Goal: Task Accomplishment & Management: Manage account settings

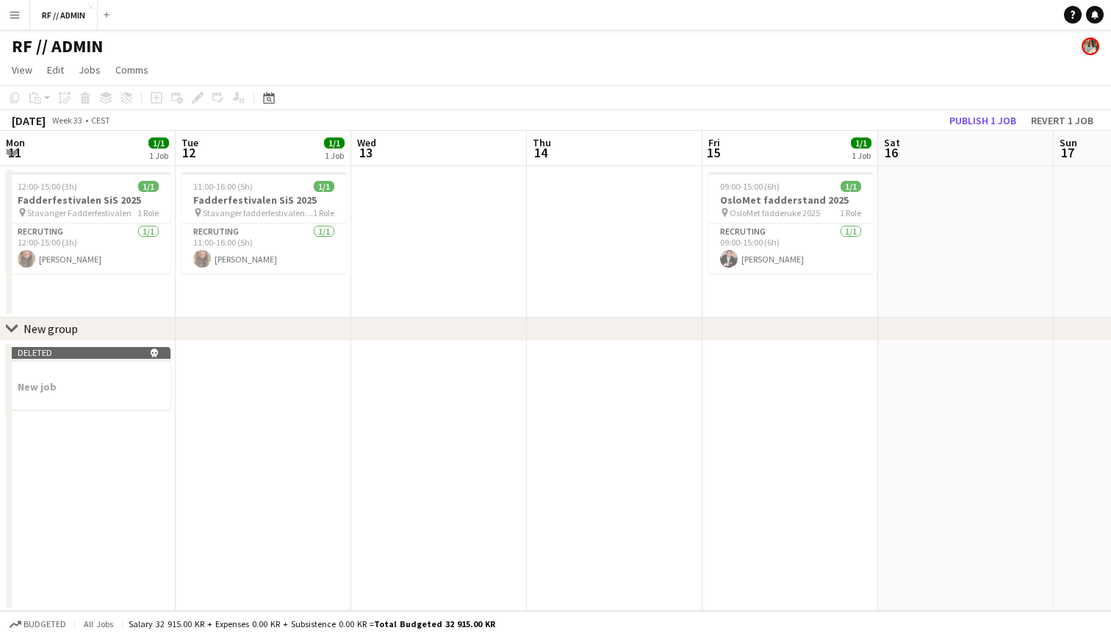
scroll to position [0, 403]
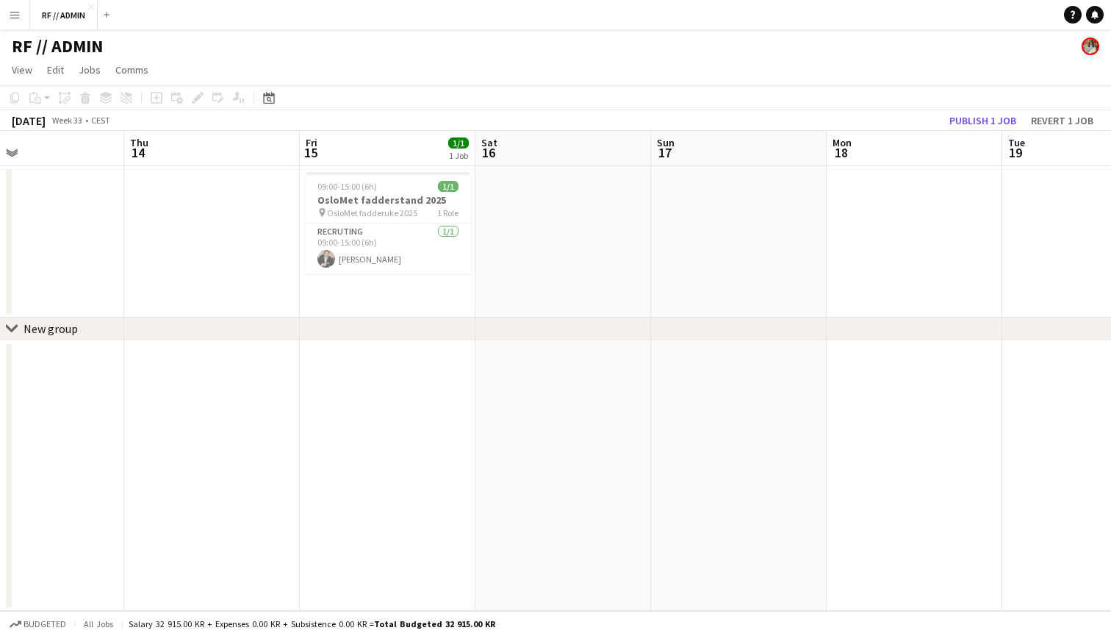
click at [10, 20] on app-icon "Menu" at bounding box center [15, 15] width 12 height 12
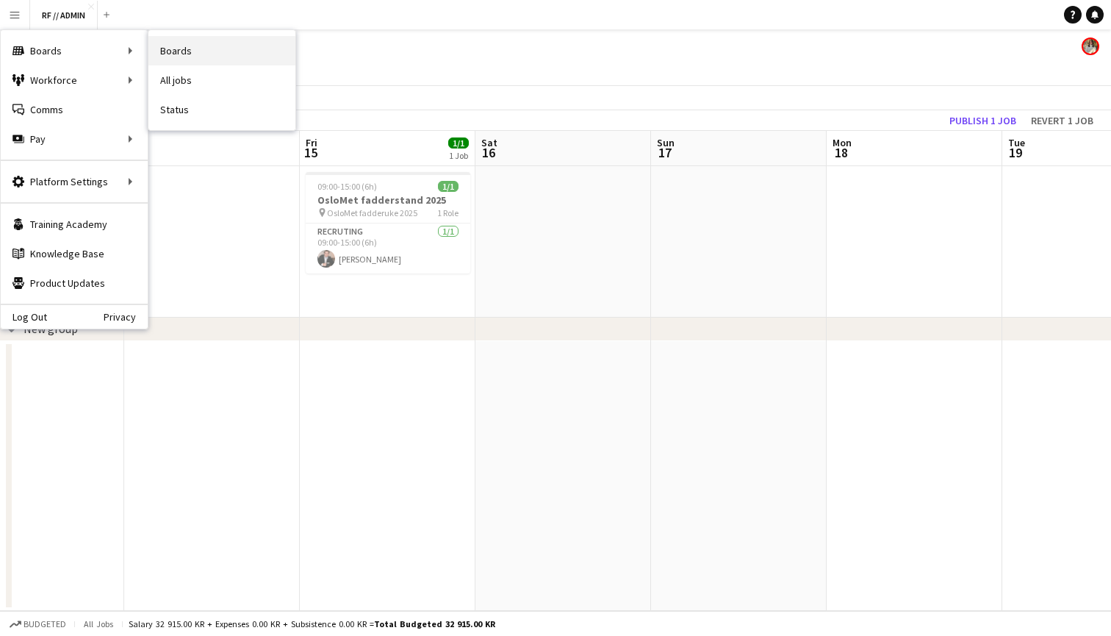
click at [182, 58] on link "Boards" at bounding box center [221, 50] width 147 height 29
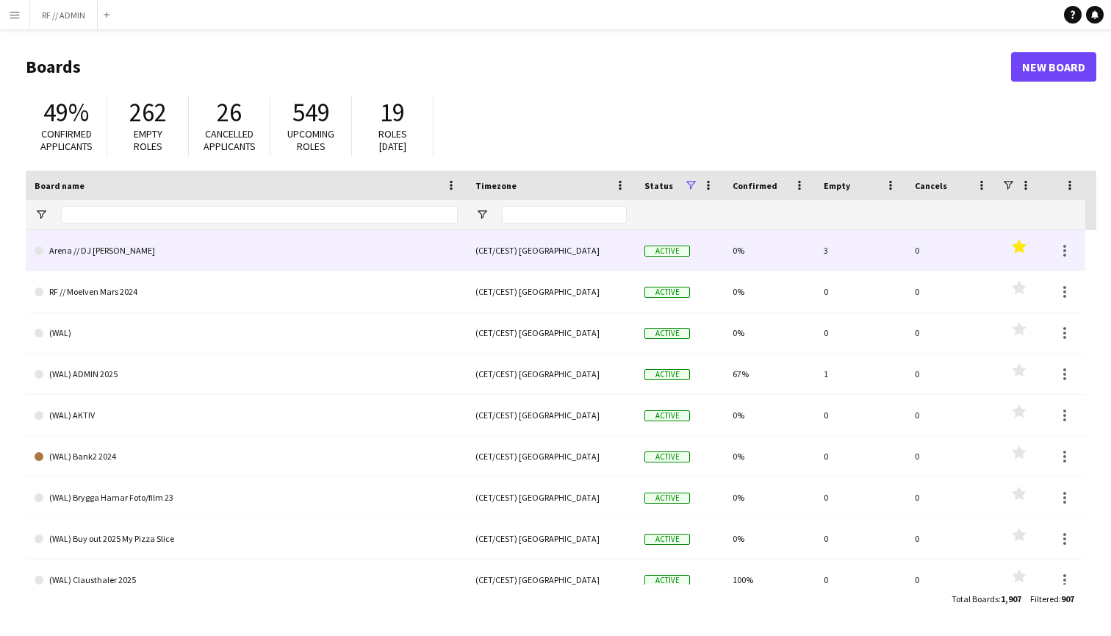
click at [97, 252] on link "Arena // DJ [PERSON_NAME]" at bounding box center [246, 250] width 423 height 41
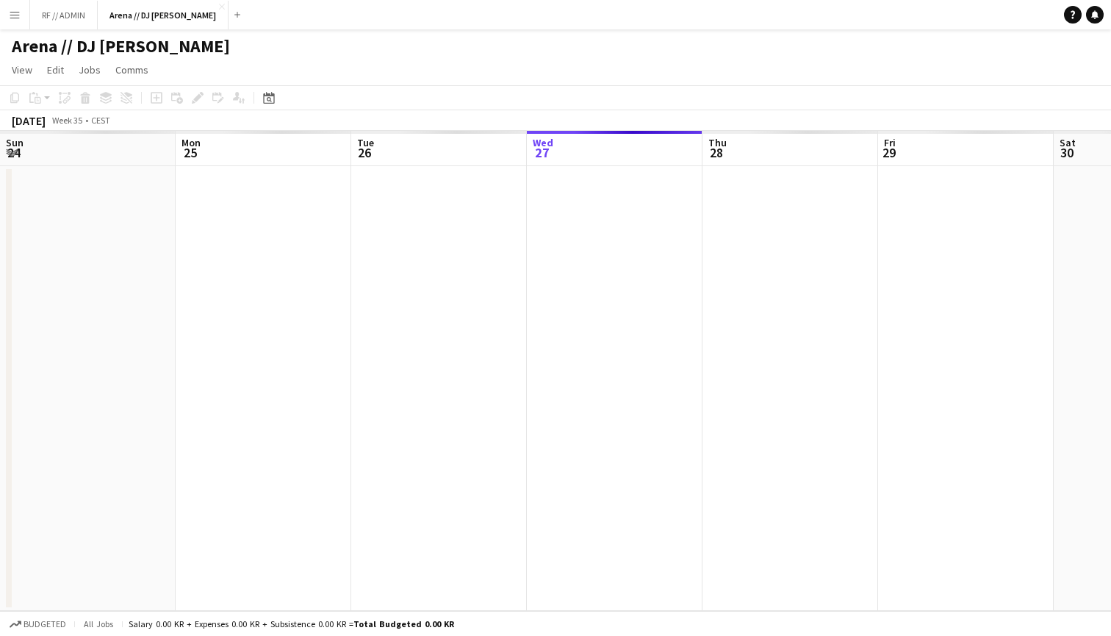
scroll to position [0, 351]
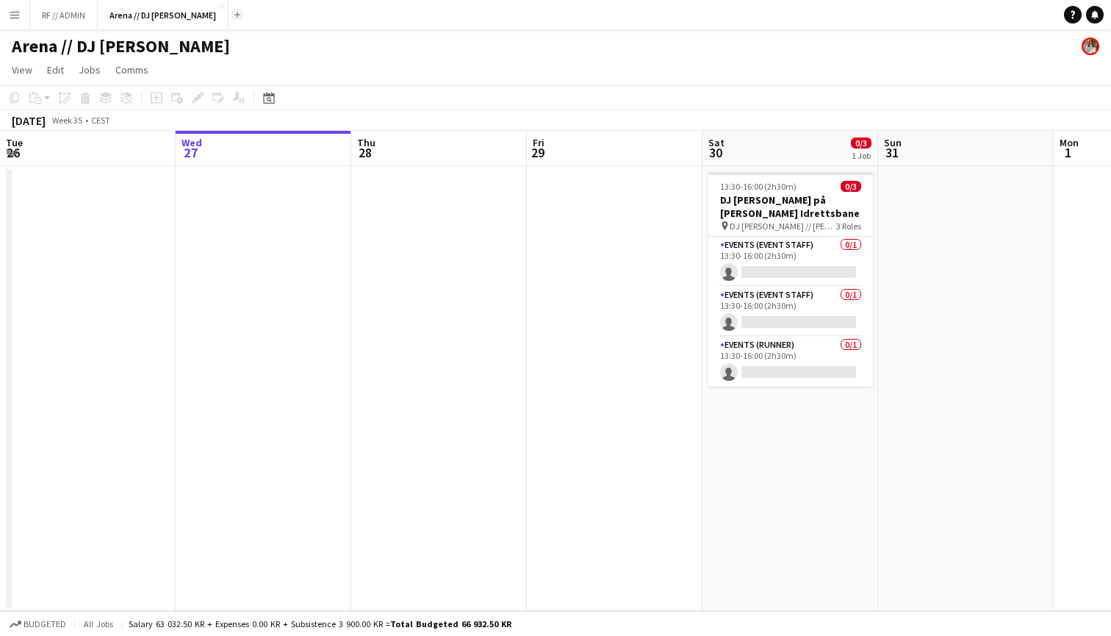
click at [234, 13] on app-icon "Add" at bounding box center [237, 15] width 6 height 6
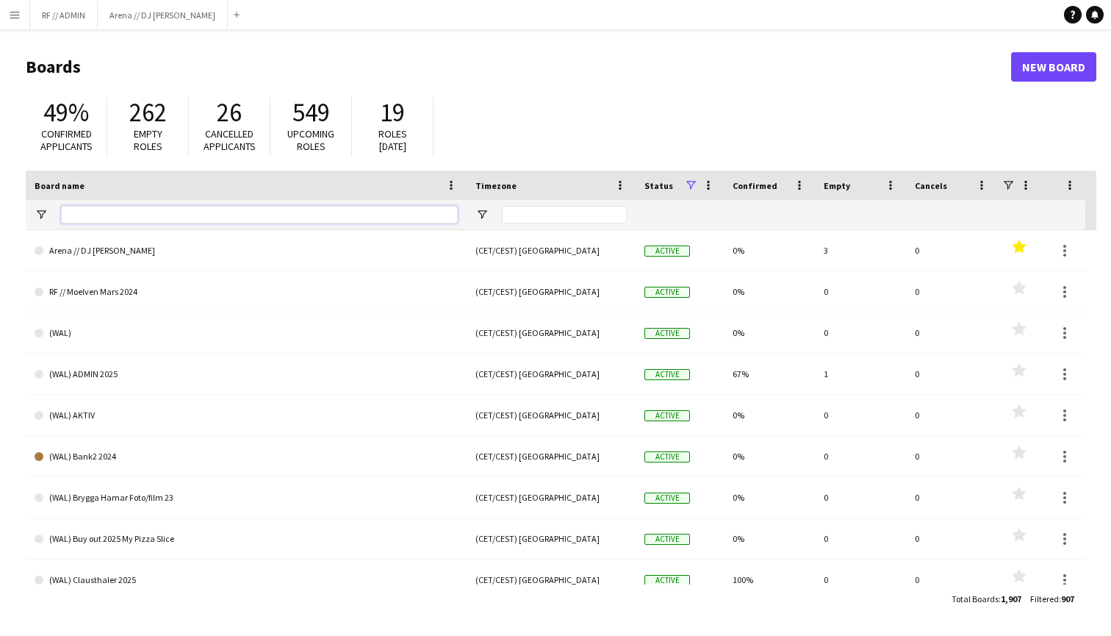
click at [179, 206] on input "Board name Filter Input" at bounding box center [259, 215] width 397 height 18
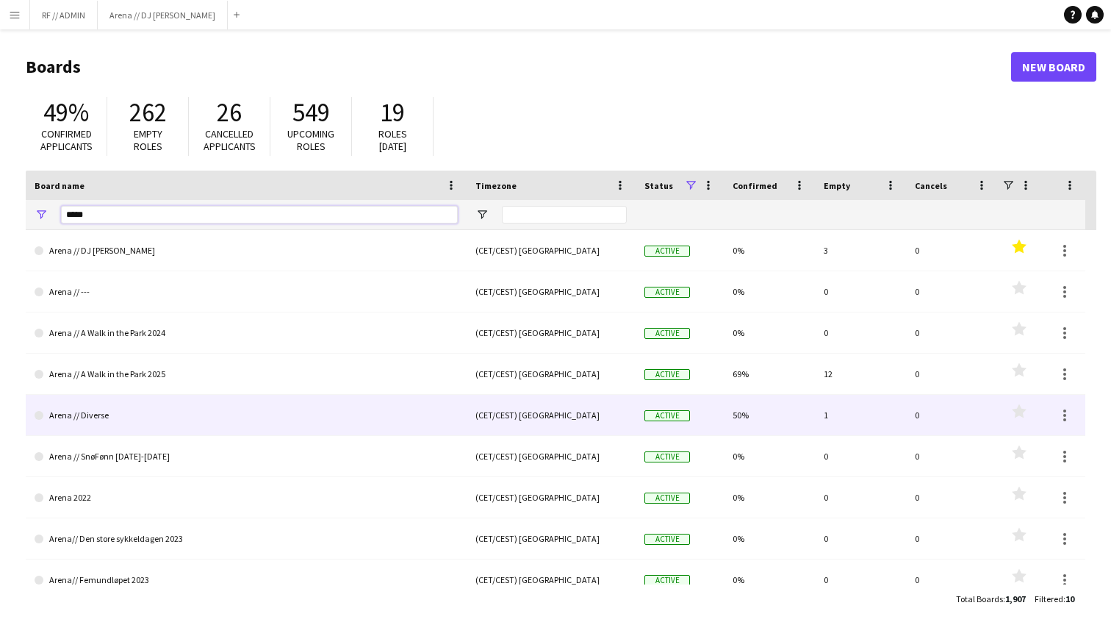
type input "*****"
click at [101, 415] on link "Arena // Diverse" at bounding box center [246, 415] width 423 height 41
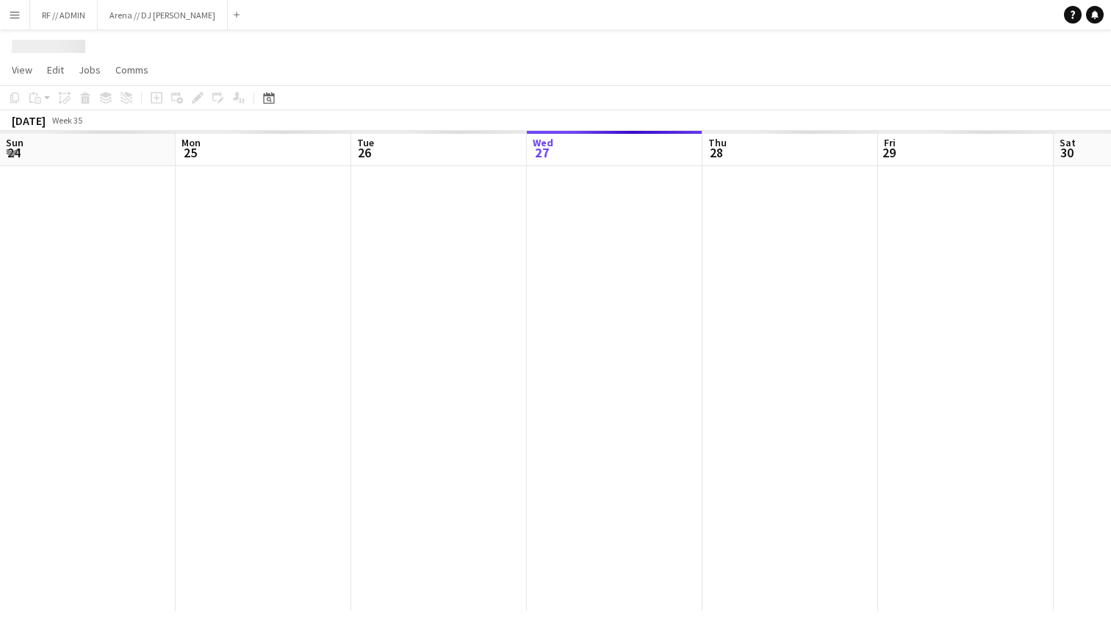
scroll to position [0, 351]
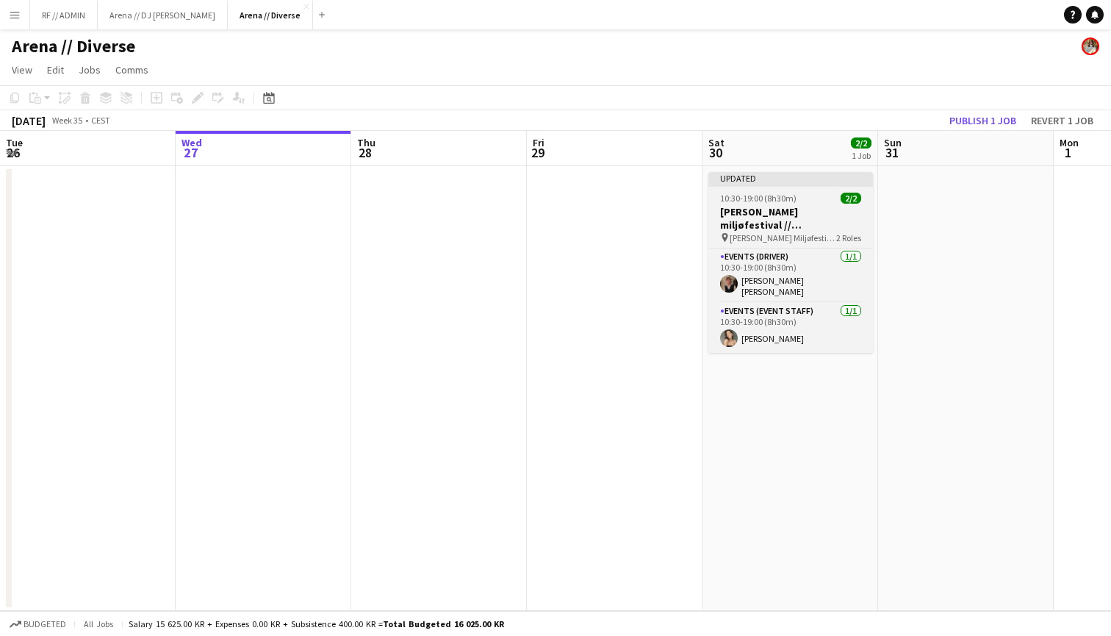
click at [798, 176] on div "Updated" at bounding box center [791, 178] width 165 height 12
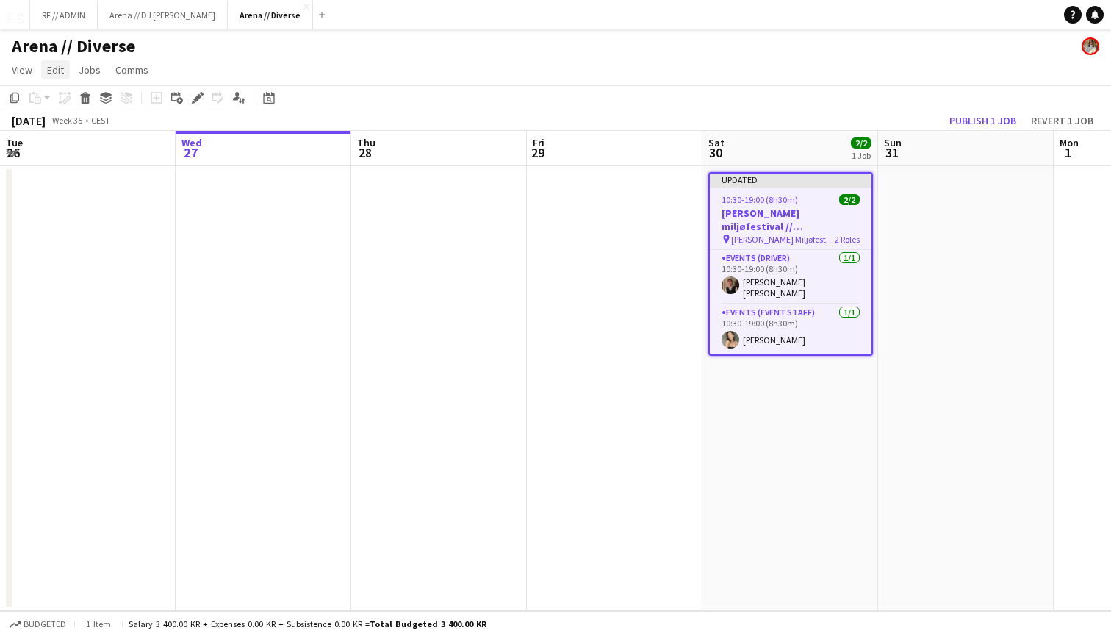
click at [61, 68] on span "Edit" at bounding box center [55, 69] width 17 height 13
click at [794, 191] on app-job-card "Updated 10:30-19:00 (8h30m) 2/2 Barnas miljøfestival // Oslo/Moss pin Barnas Mi…" at bounding box center [791, 264] width 165 height 184
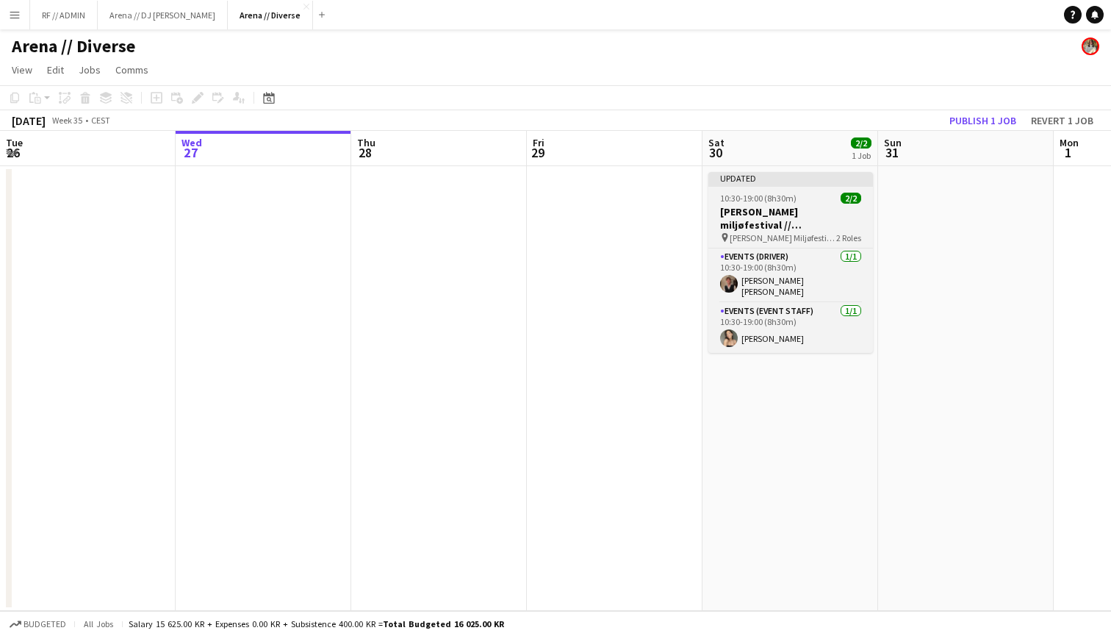
click at [798, 201] on div "10:30-19:00 (8h30m) 2/2" at bounding box center [791, 198] width 165 height 11
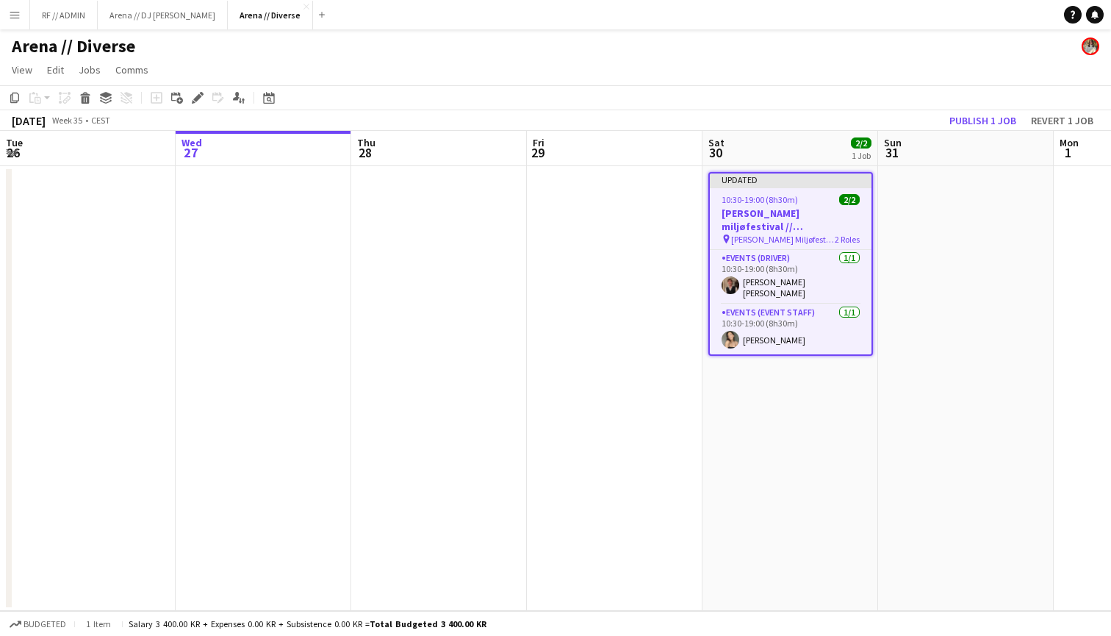
click at [798, 201] on div "10:30-19:00 (8h30m) 2/2" at bounding box center [791, 199] width 162 height 11
click at [194, 93] on icon "Edit" at bounding box center [198, 98] width 12 height 12
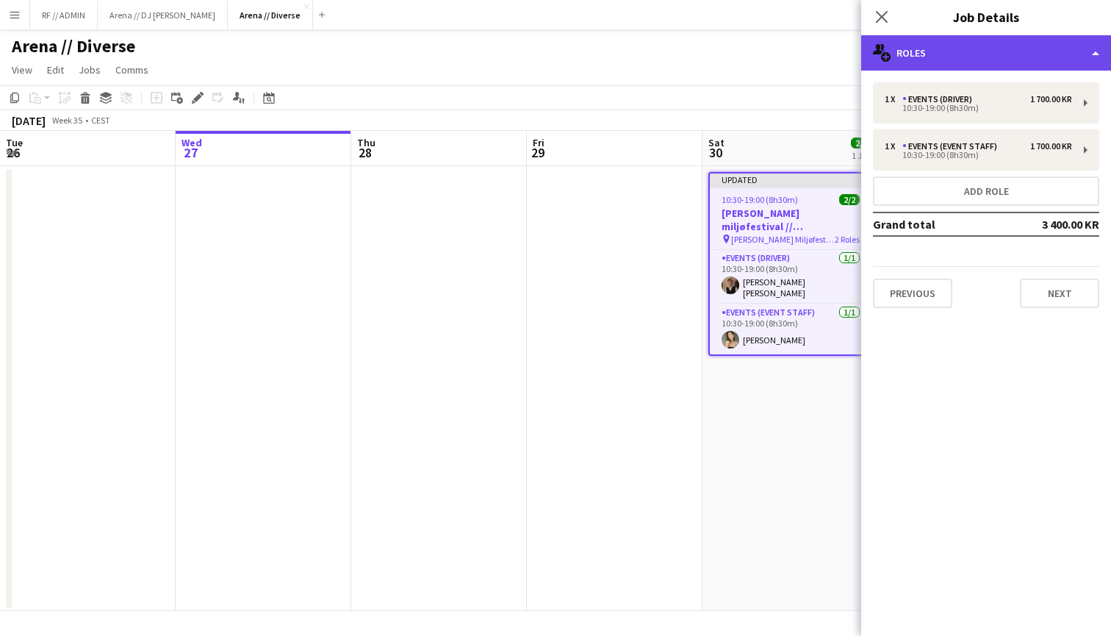
click at [1086, 51] on div "multiple-users-add Roles" at bounding box center [986, 52] width 250 height 35
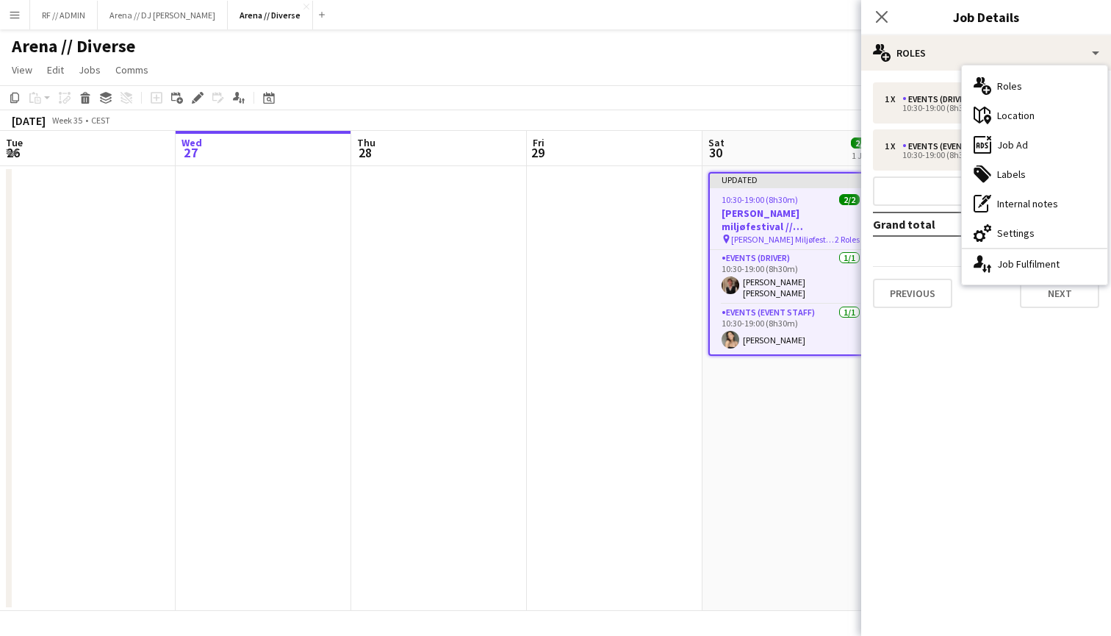
click at [895, 243] on div "1 x Events (Driver) 1 700.00 KR 10:30-19:00 (8h30m) 1 x Events (Event Staff) 1 …" at bounding box center [986, 195] width 250 height 226
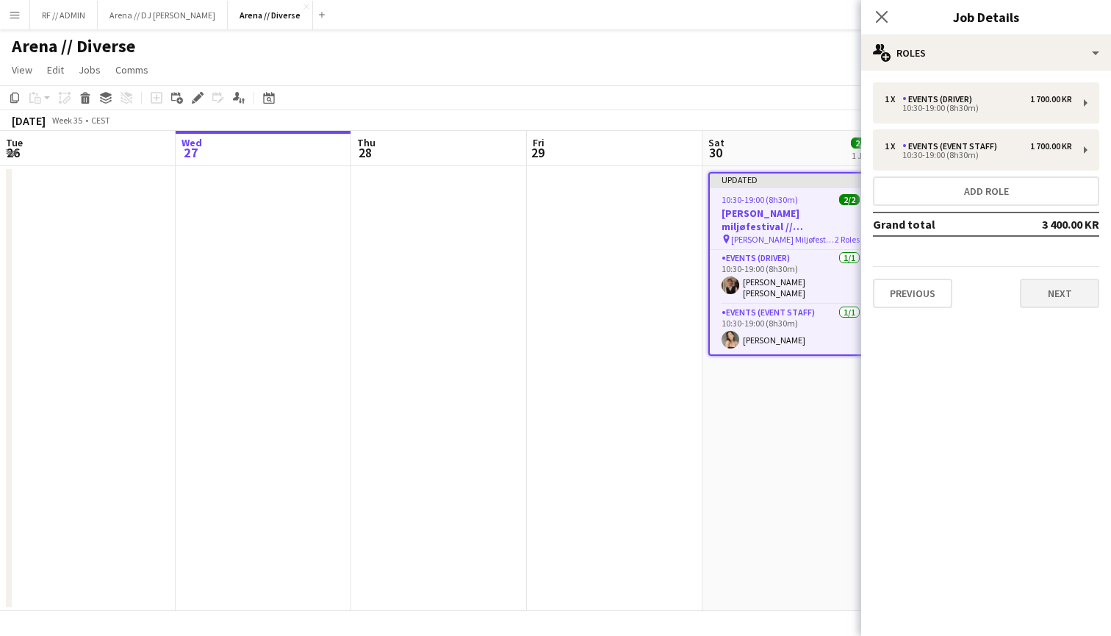
click at [1062, 295] on button "Next" at bounding box center [1059, 293] width 79 height 29
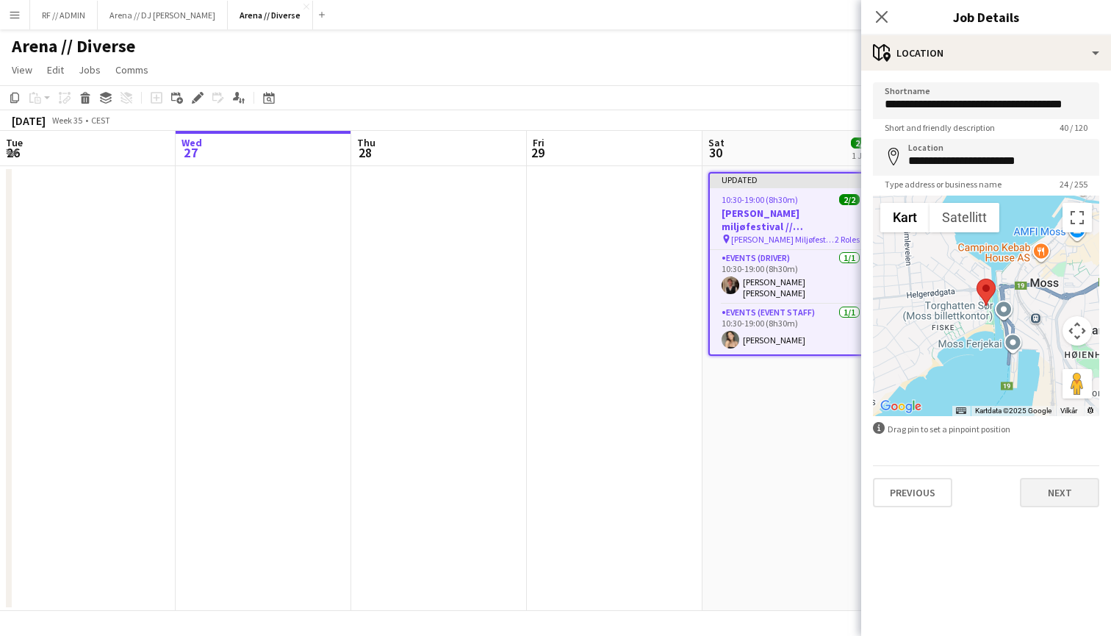
click at [1043, 487] on button "Next" at bounding box center [1059, 492] width 79 height 29
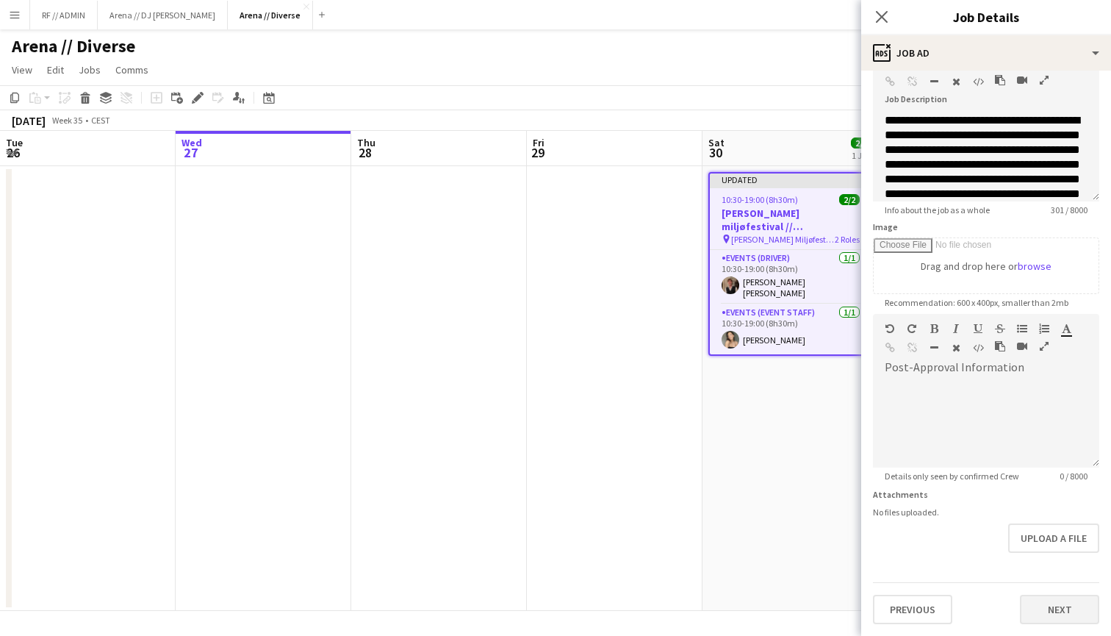
scroll to position [91, 0]
click at [1052, 601] on button "Next" at bounding box center [1059, 609] width 79 height 29
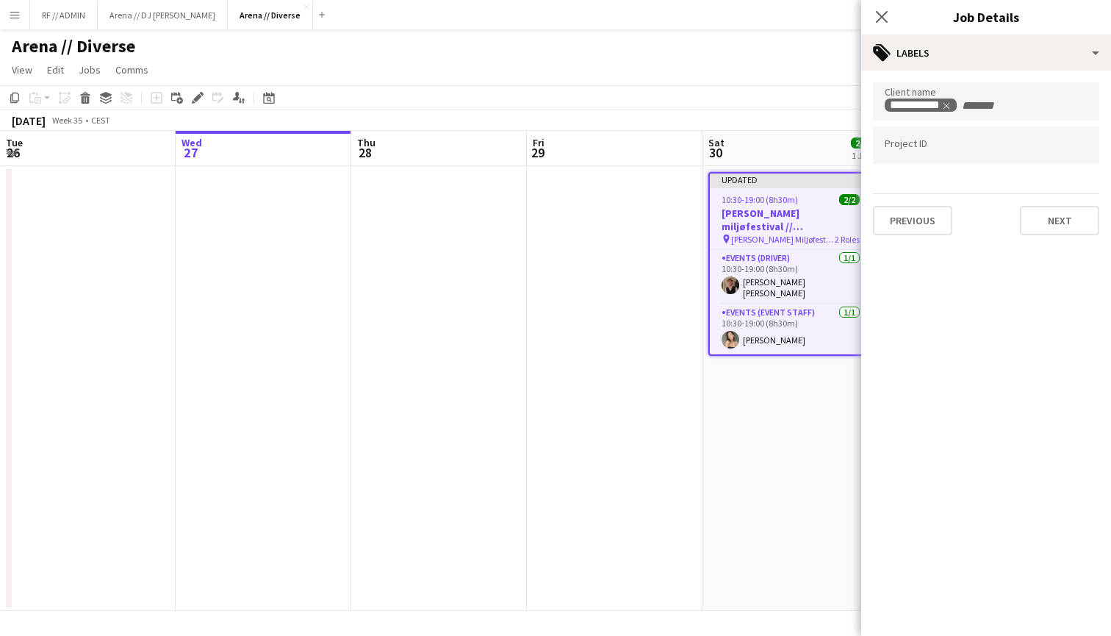
scroll to position [0, 0]
click at [951, 143] on input "Type to search project ID labels..." at bounding box center [986, 145] width 203 height 13
paste input "******"
type input "******"
click at [1065, 217] on button "Next" at bounding box center [1059, 220] width 79 height 29
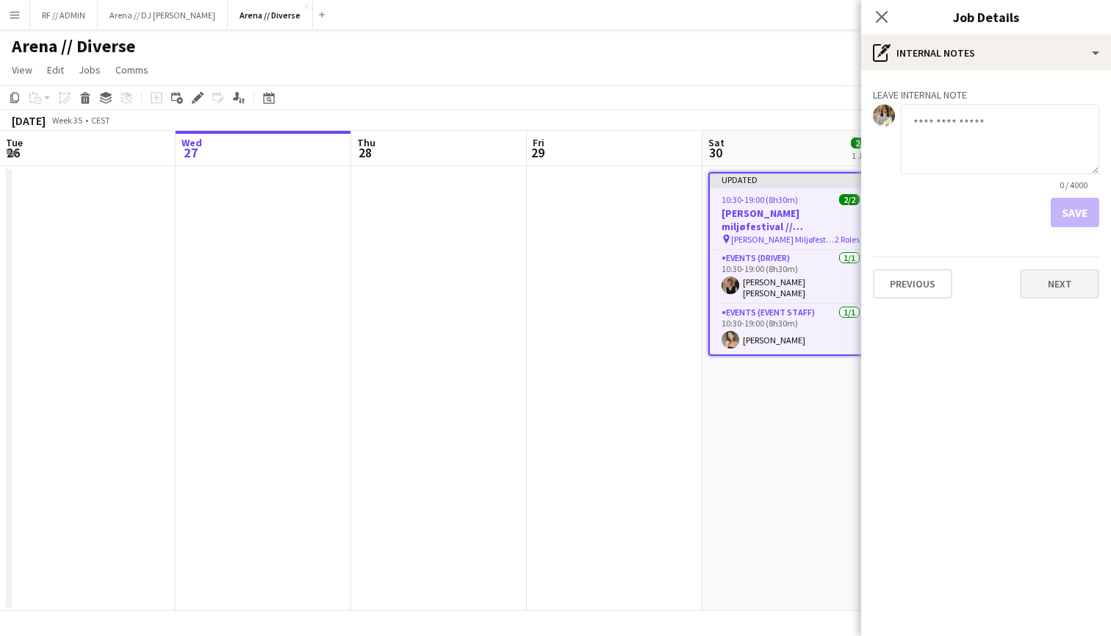
click at [1055, 278] on button "Next" at bounding box center [1059, 283] width 79 height 29
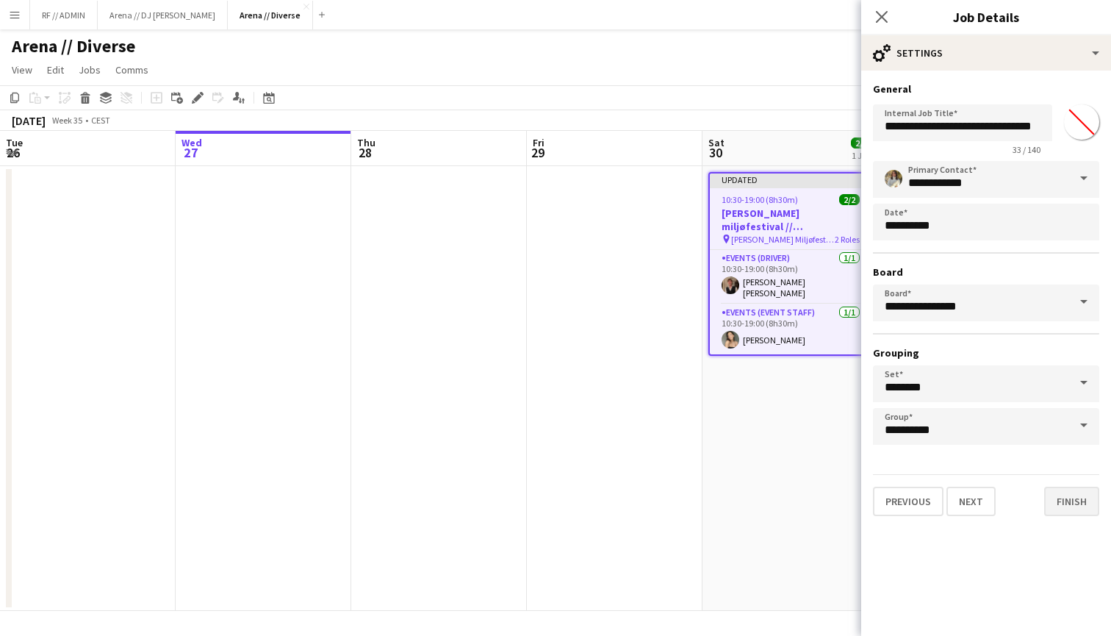
click at [1064, 499] on button "Finish" at bounding box center [1071, 501] width 55 height 29
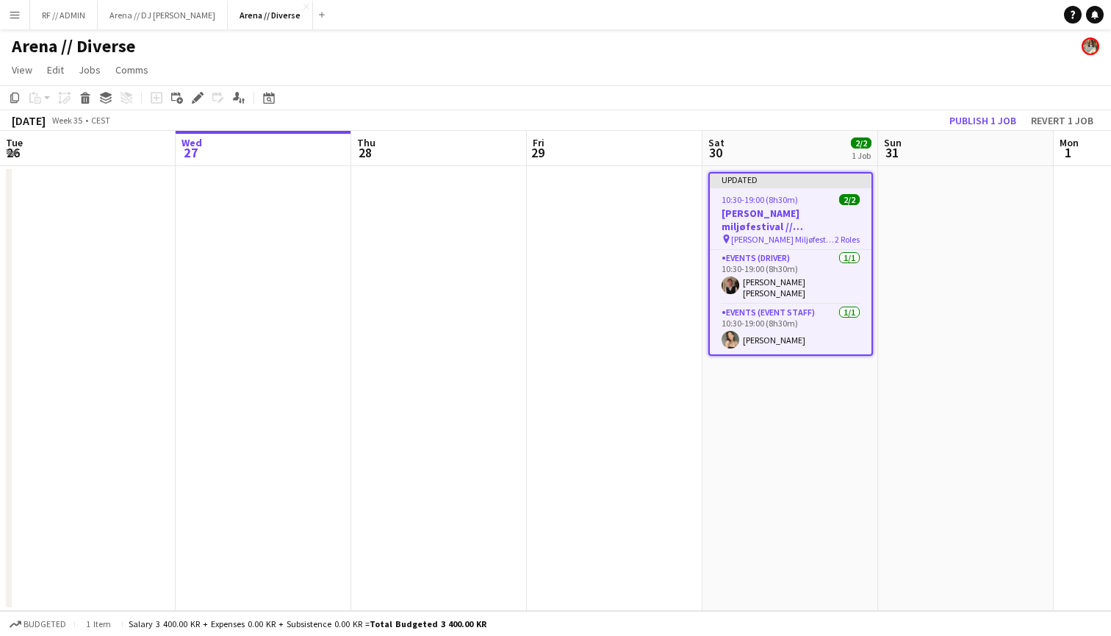
click at [915, 229] on app-date-cell at bounding box center [966, 388] width 176 height 445
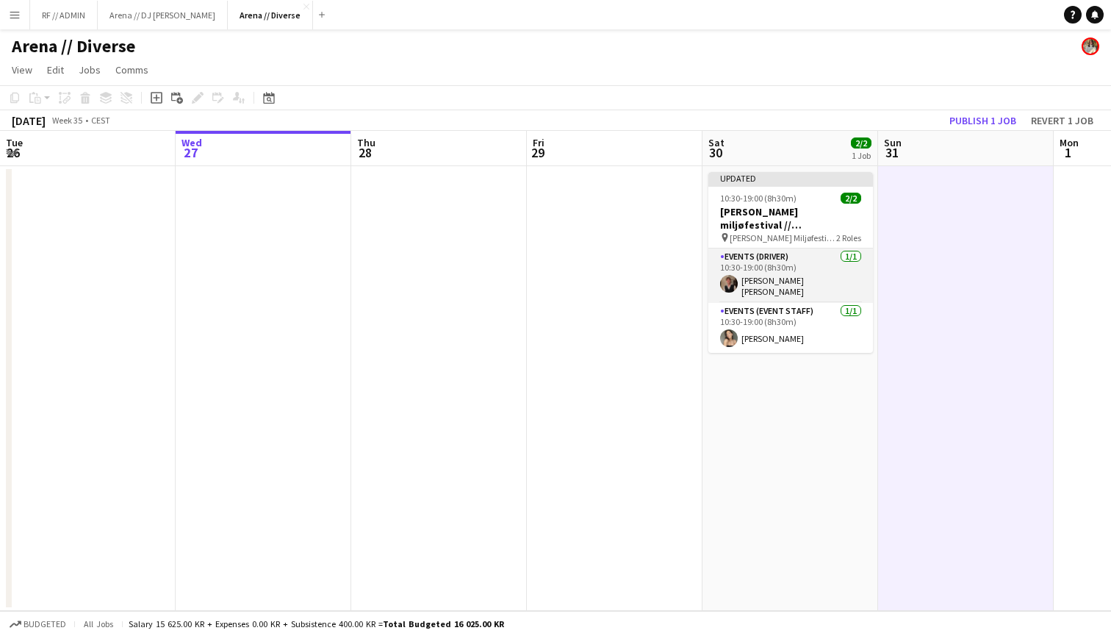
click at [813, 259] on app-card-role "Events (Driver) 1/1 10:30-19:00 (8h30m) Simon Oscar Munch" at bounding box center [791, 275] width 165 height 54
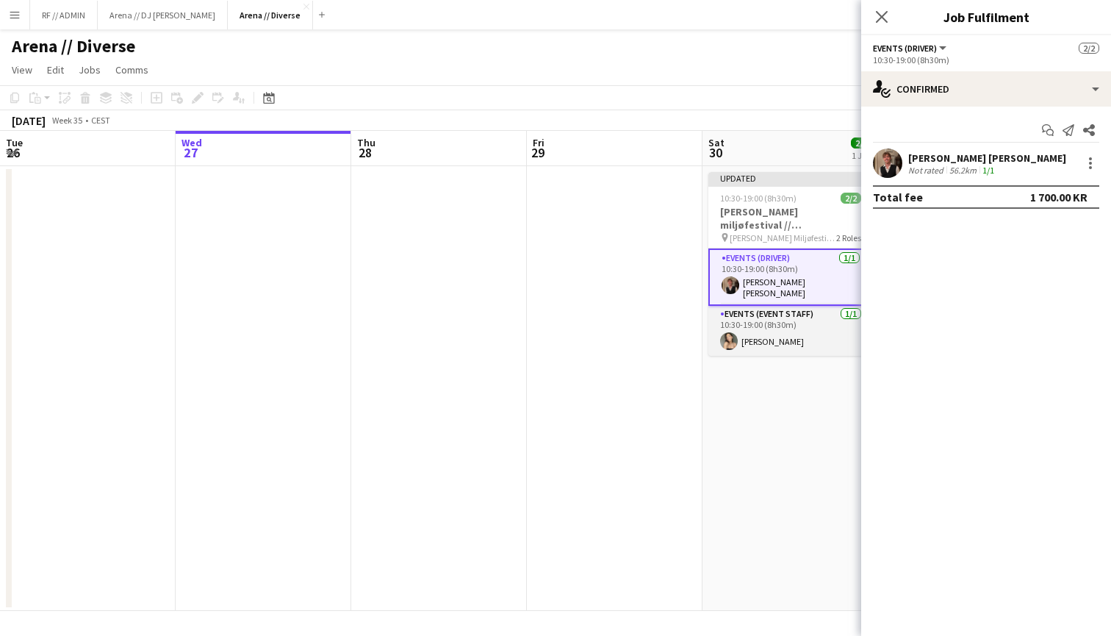
click at [798, 327] on app-card-role "Events (Event Staff) 1/1 10:30-19:00 (8h30m) Milica Gedeon" at bounding box center [791, 331] width 165 height 50
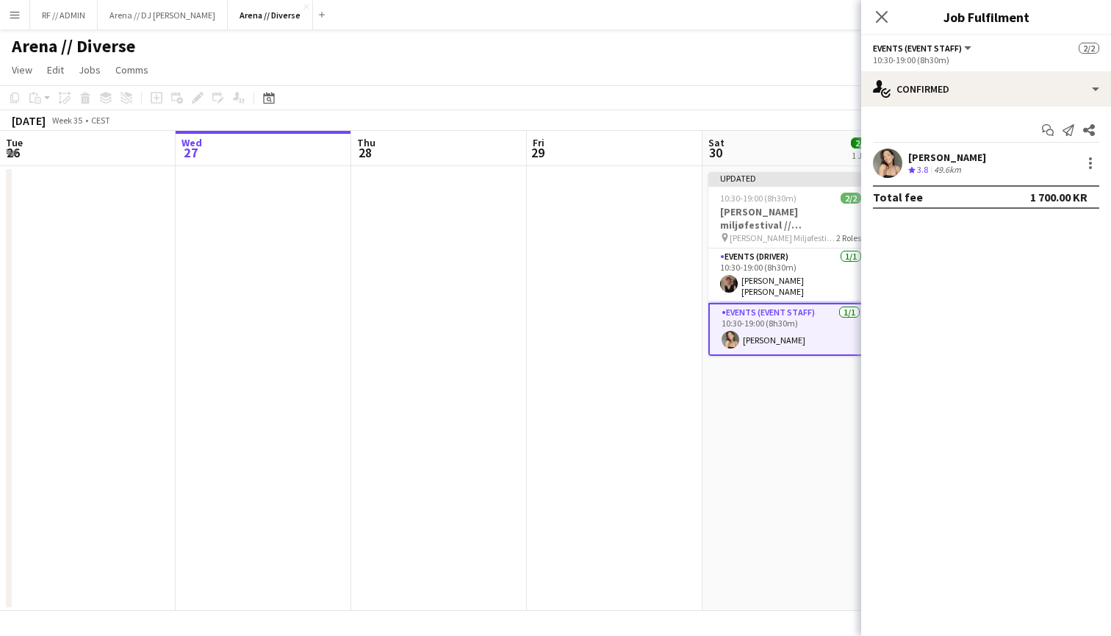
click at [819, 317] on app-card-role "Events (Event Staff) 1/1 10:30-19:00 (8h30m) Milica Gedeon" at bounding box center [791, 329] width 165 height 53
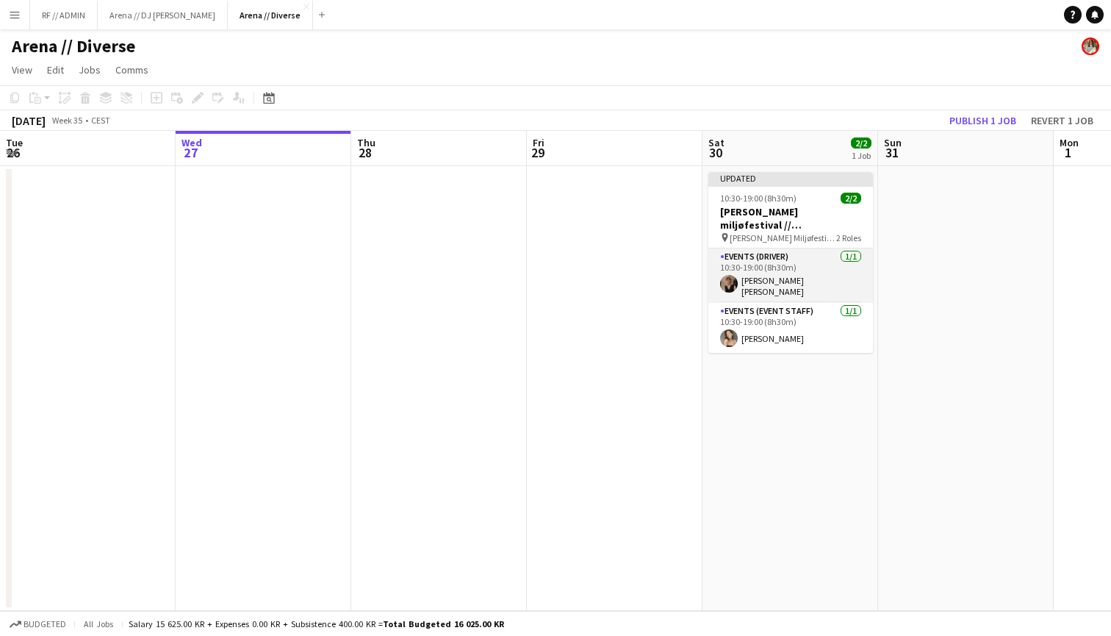
click at [817, 279] on app-card-role "Events (Driver) 1/1 10:30-19:00 (8h30m) Simon Oscar Munch" at bounding box center [791, 275] width 165 height 54
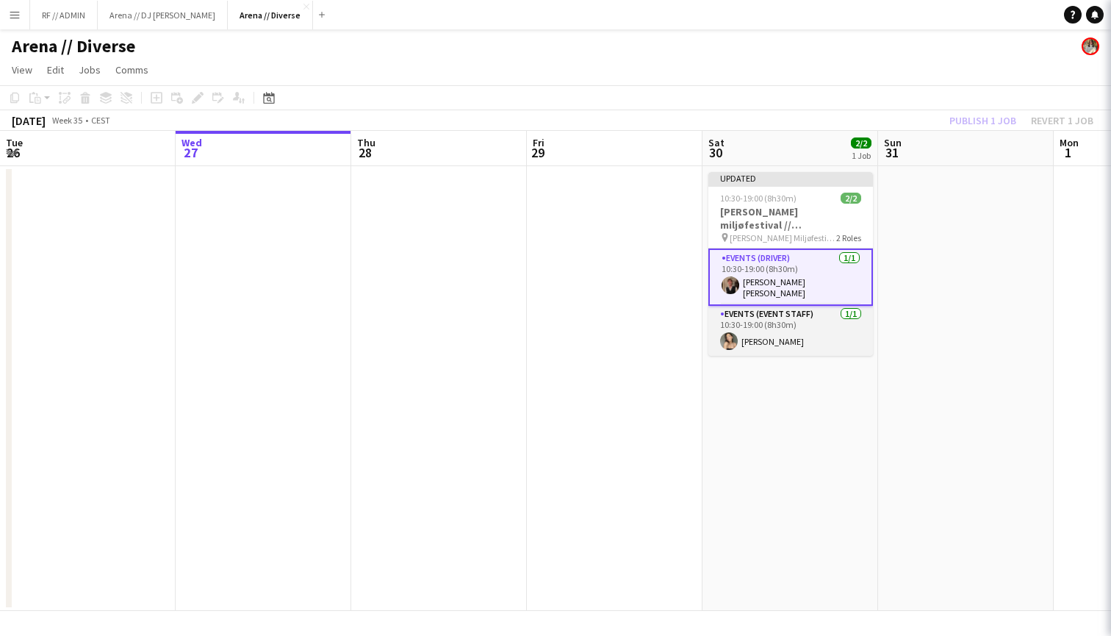
click at [820, 320] on app-card-role "Events (Event Staff) 1/1 10:30-19:00 (8h30m) Milica Gedeon" at bounding box center [791, 331] width 165 height 50
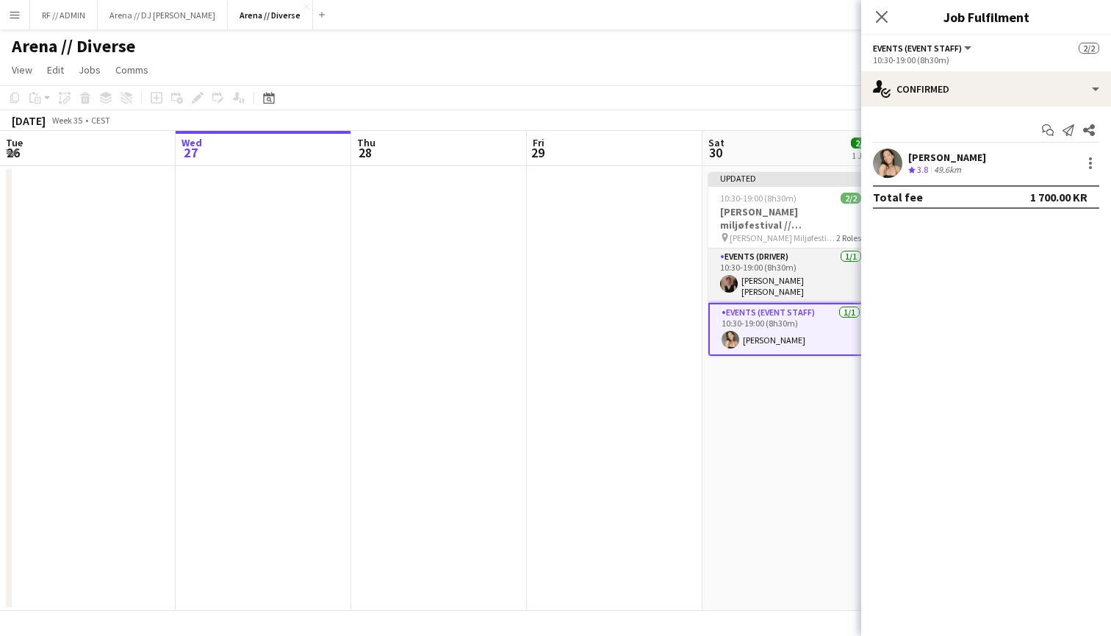
click at [820, 279] on app-card-role "Events (Driver) 1/1 10:30-19:00 (8h30m) Simon Oscar Munch" at bounding box center [791, 275] width 165 height 54
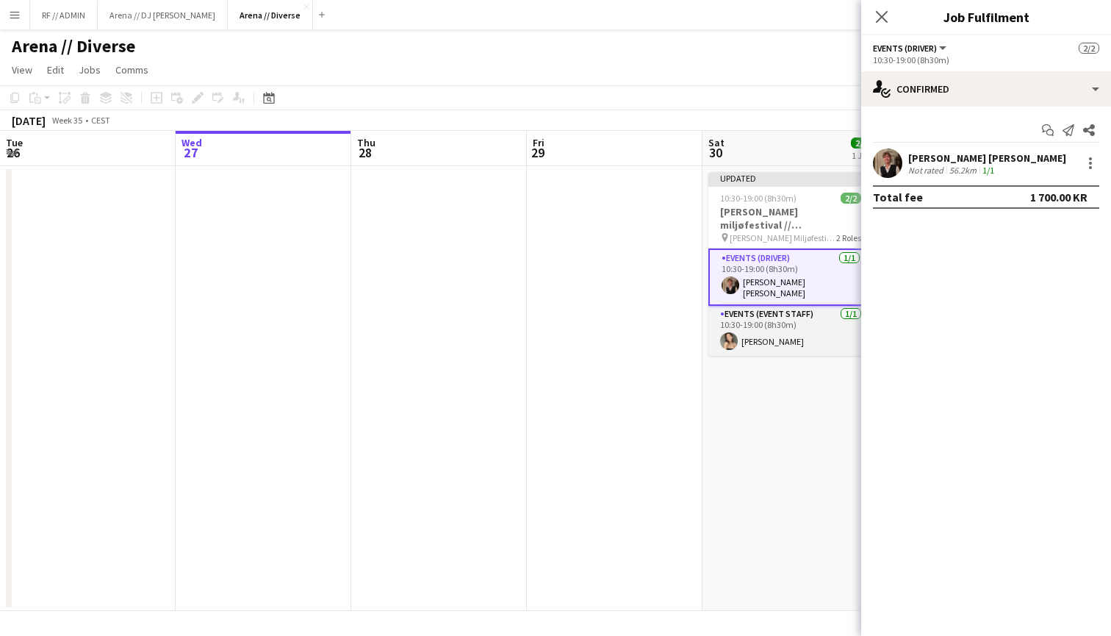
click at [820, 309] on app-card-role "Events (Event Staff) 1/1 10:30-19:00 (8h30m) Milica Gedeon" at bounding box center [791, 331] width 165 height 50
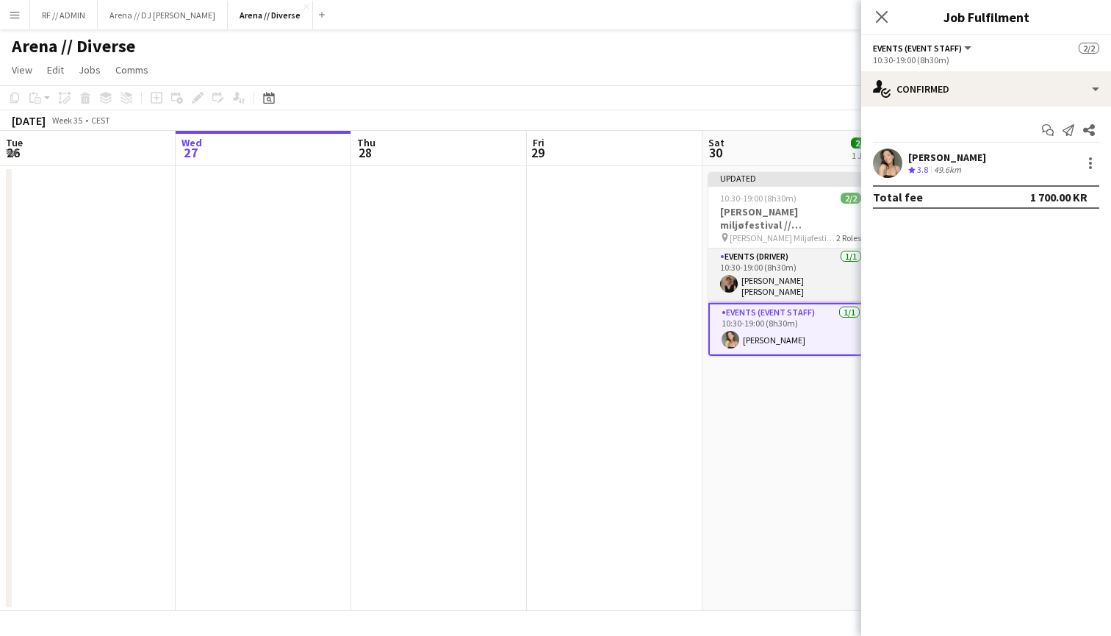
click at [820, 270] on app-card-role "Events (Driver) 1/1 10:30-19:00 (8h30m) Simon Oscar Munch" at bounding box center [791, 275] width 165 height 54
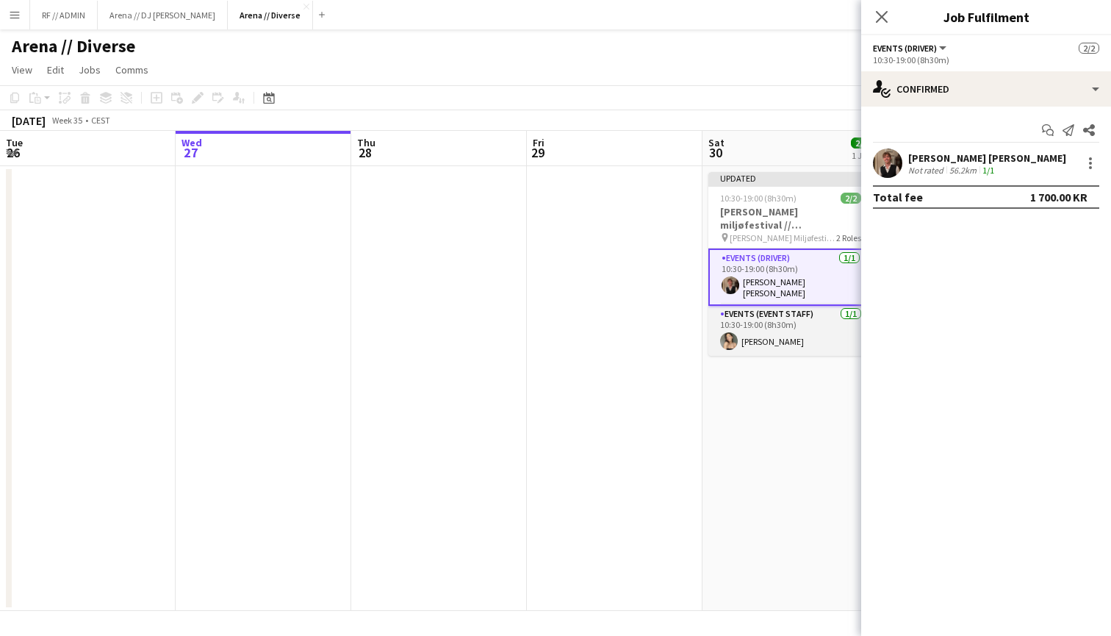
click at [817, 315] on app-card-role "Events (Event Staff) 1/1 10:30-19:00 (8h30m) Milica Gedeon" at bounding box center [791, 331] width 165 height 50
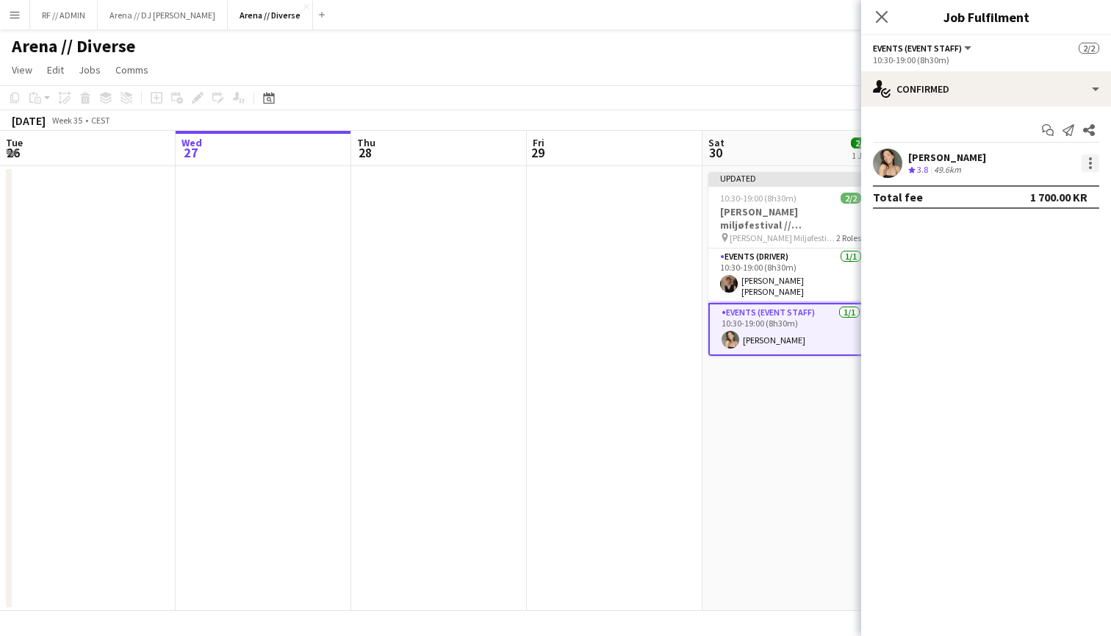
click at [1083, 164] on div at bounding box center [1091, 163] width 18 height 18
click at [934, 229] on div at bounding box center [555, 318] width 1111 height 636
click at [882, 25] on app-icon "Close pop-in" at bounding box center [882, 17] width 21 height 21
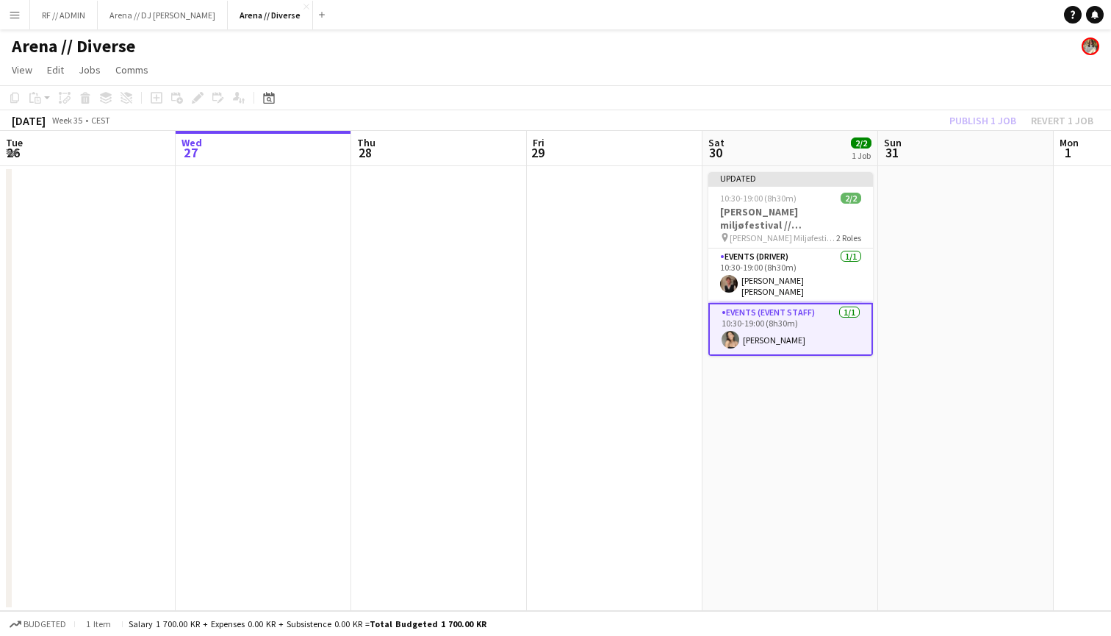
click at [659, 284] on app-date-cell at bounding box center [615, 388] width 176 height 445
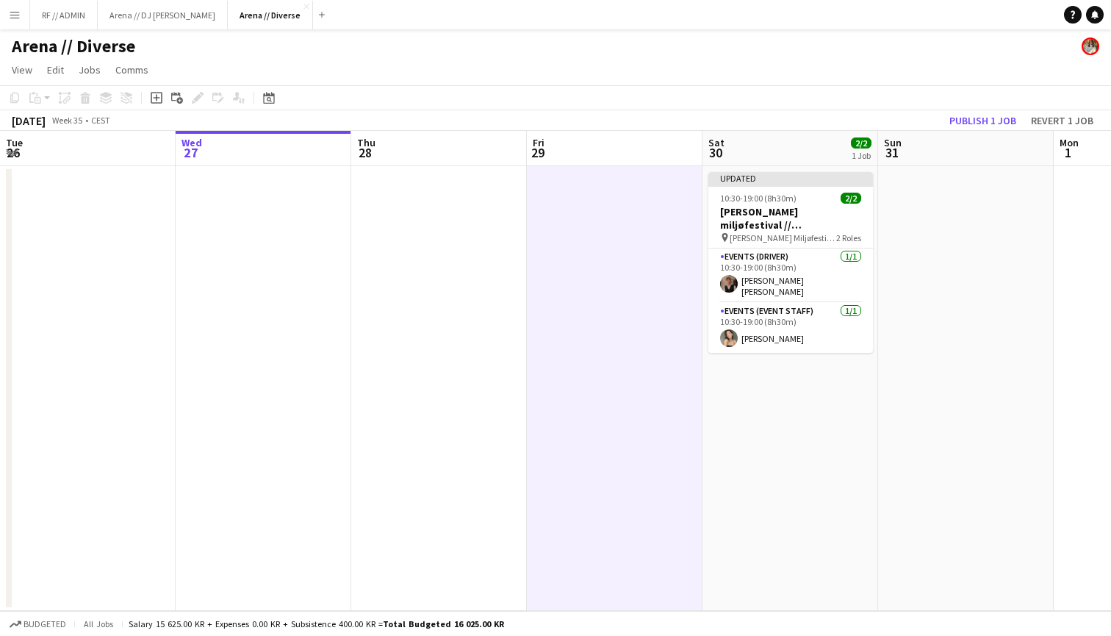
click at [947, 274] on app-date-cell at bounding box center [966, 388] width 176 height 445
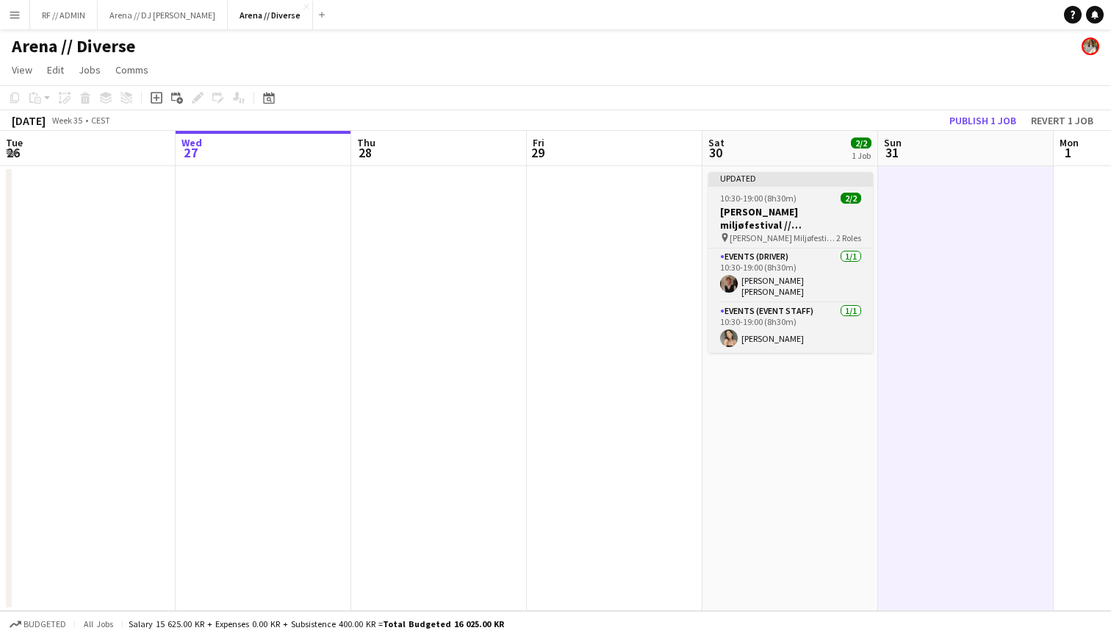
click at [837, 188] on app-job-card "Updated 10:30-19:00 (8h30m) 2/2 Barnas miljøfestival // Oslo/Moss pin Barnas Mi…" at bounding box center [791, 262] width 165 height 181
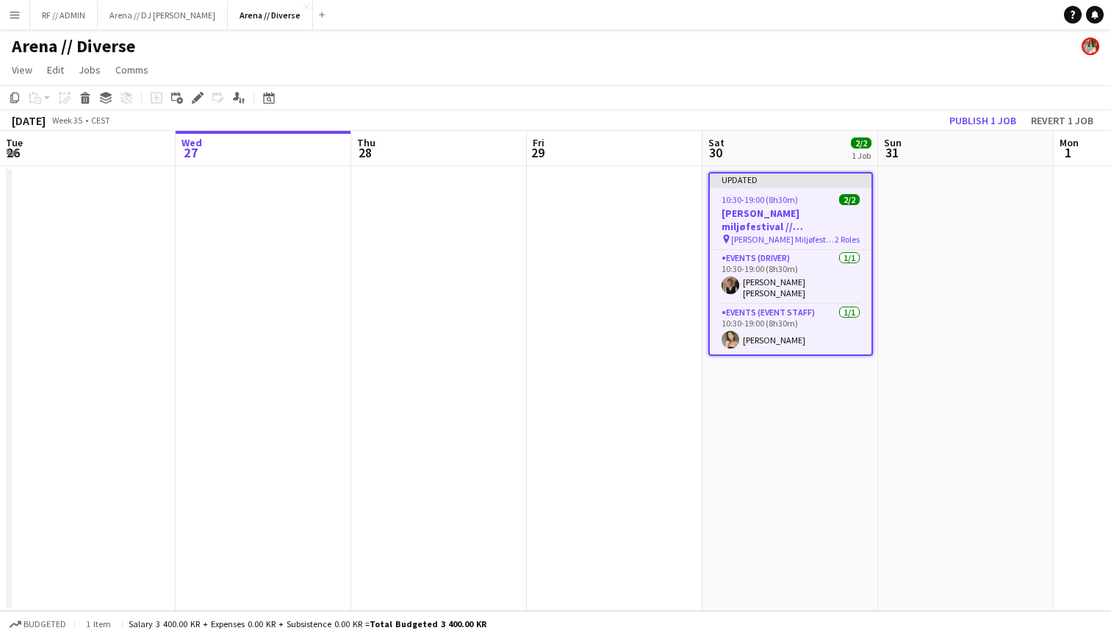
click at [950, 229] on app-date-cell at bounding box center [966, 388] width 176 height 445
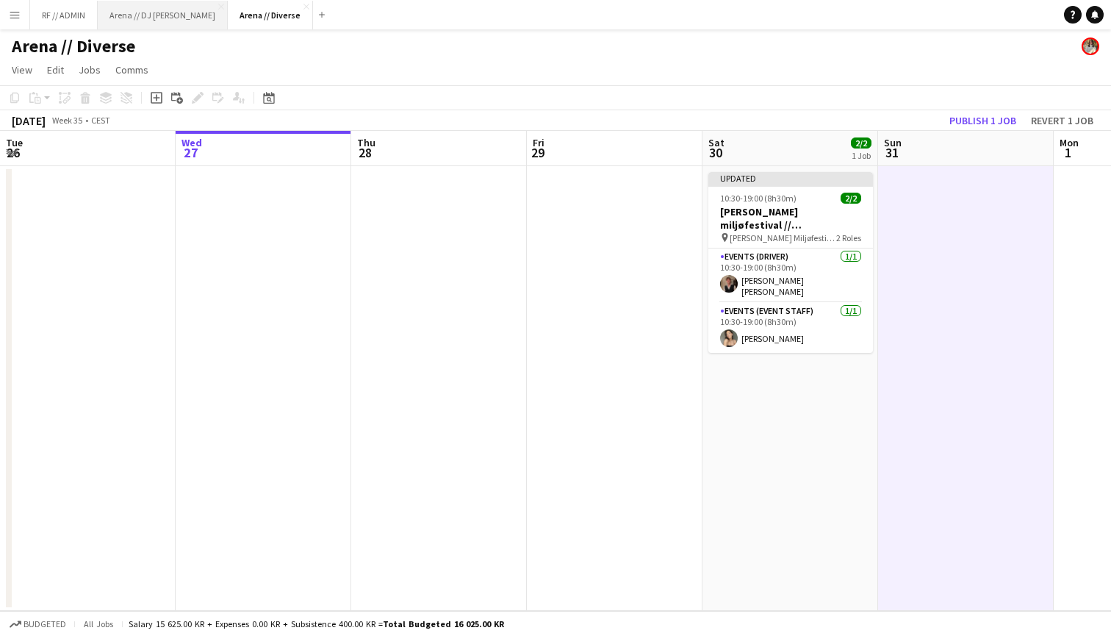
click at [145, 13] on button "Arena // DJ Walkie Close" at bounding box center [163, 15] width 130 height 29
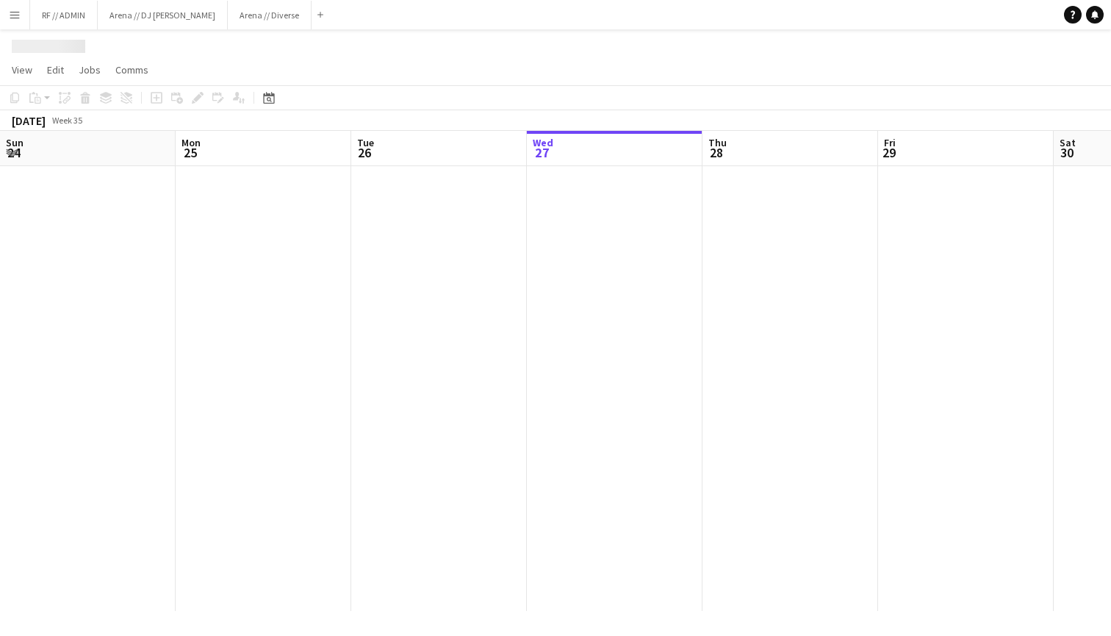
scroll to position [0, 351]
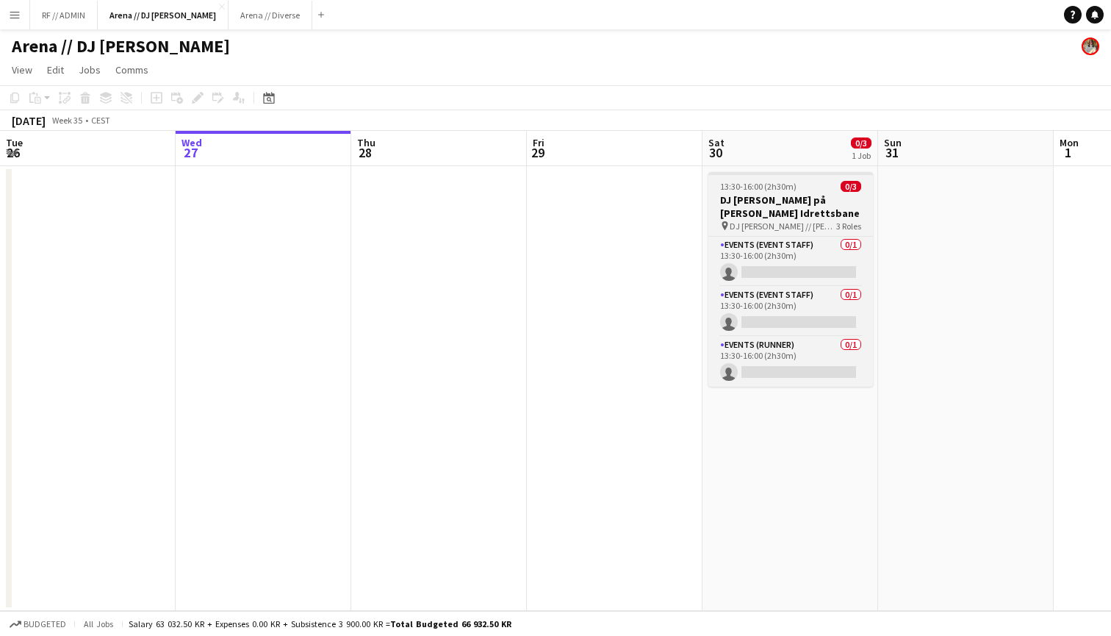
click at [823, 202] on h3 "DJ Walkie på Rustad Idrettsbane" at bounding box center [791, 206] width 165 height 26
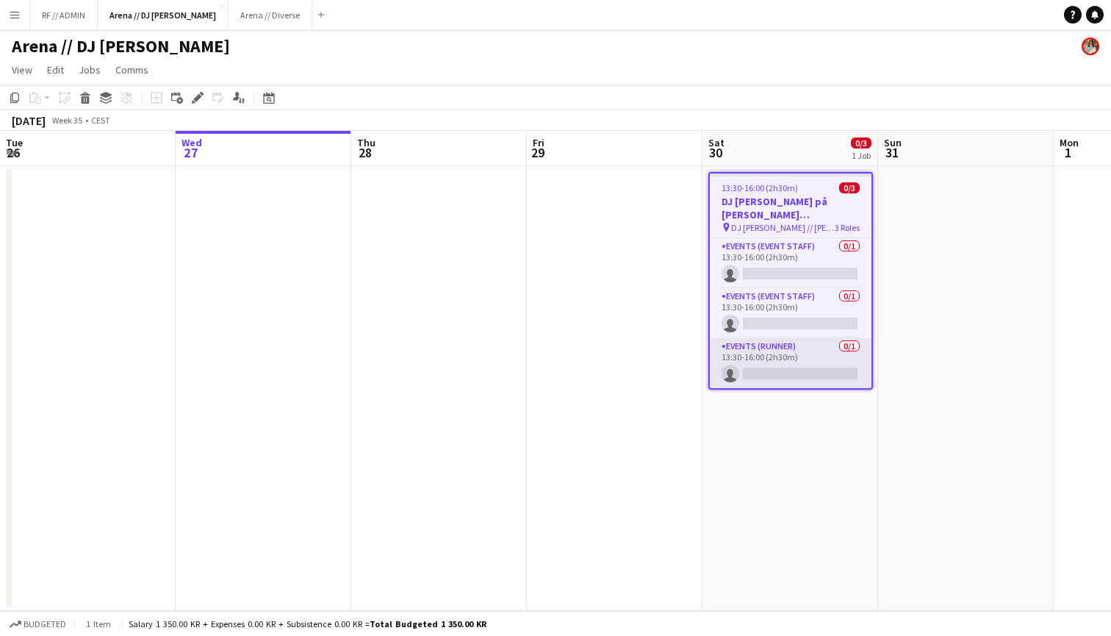
click at [791, 351] on app-card-role "Events (Runner) 0/1 13:30-16:00 (2h30m) single-neutral-actions" at bounding box center [791, 363] width 162 height 50
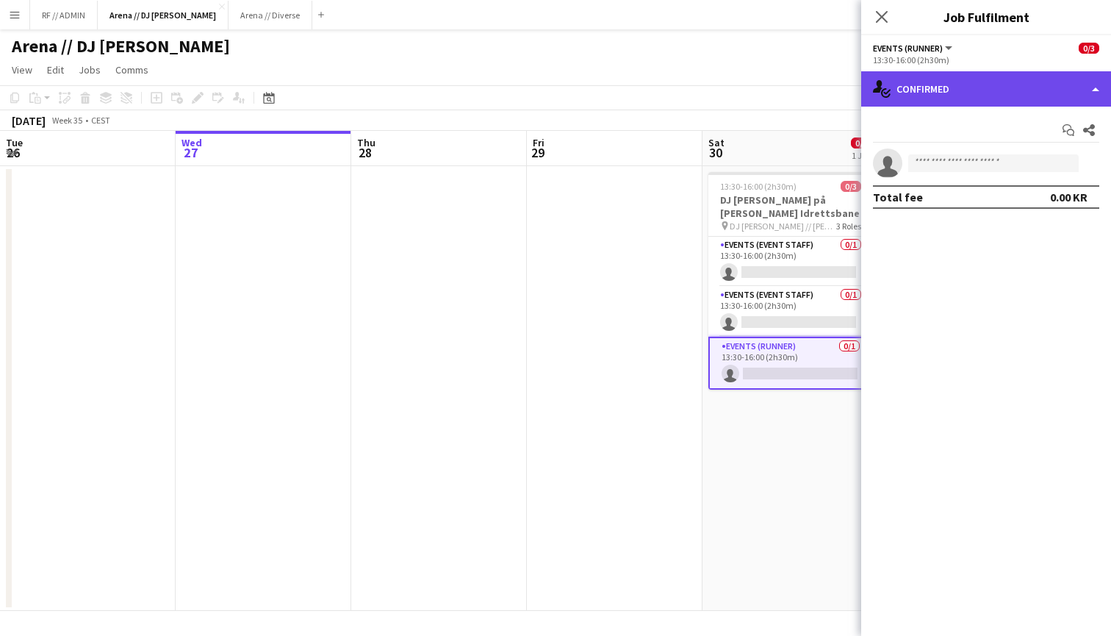
click at [1003, 96] on div "single-neutral-actions-check-2 Confirmed" at bounding box center [986, 88] width 250 height 35
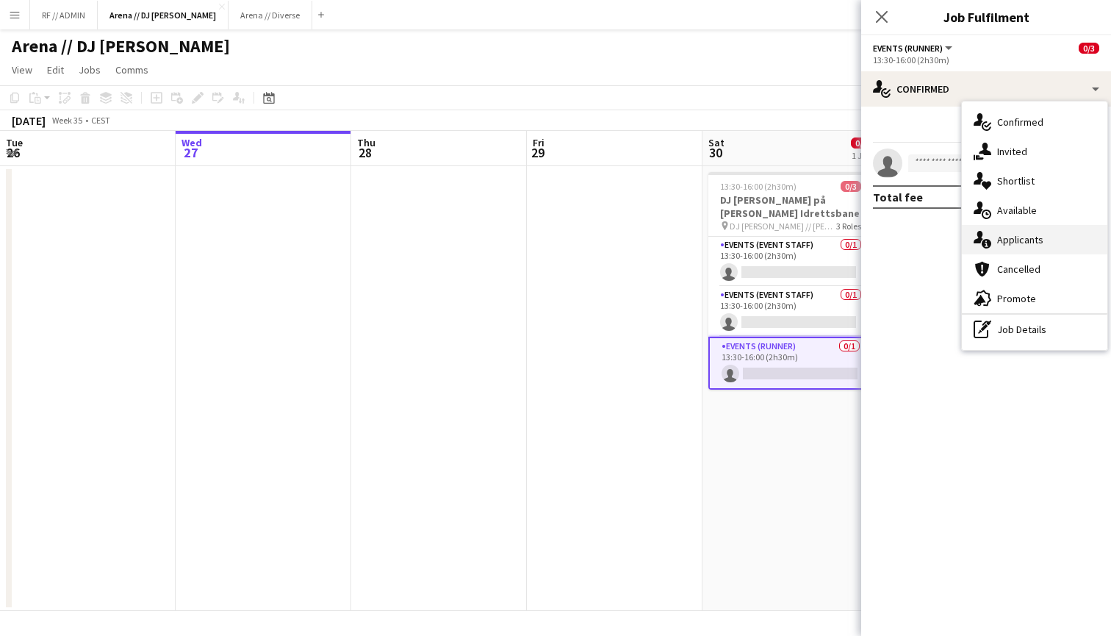
click at [1022, 242] on div "single-neutral-actions-information Applicants" at bounding box center [1035, 239] width 146 height 29
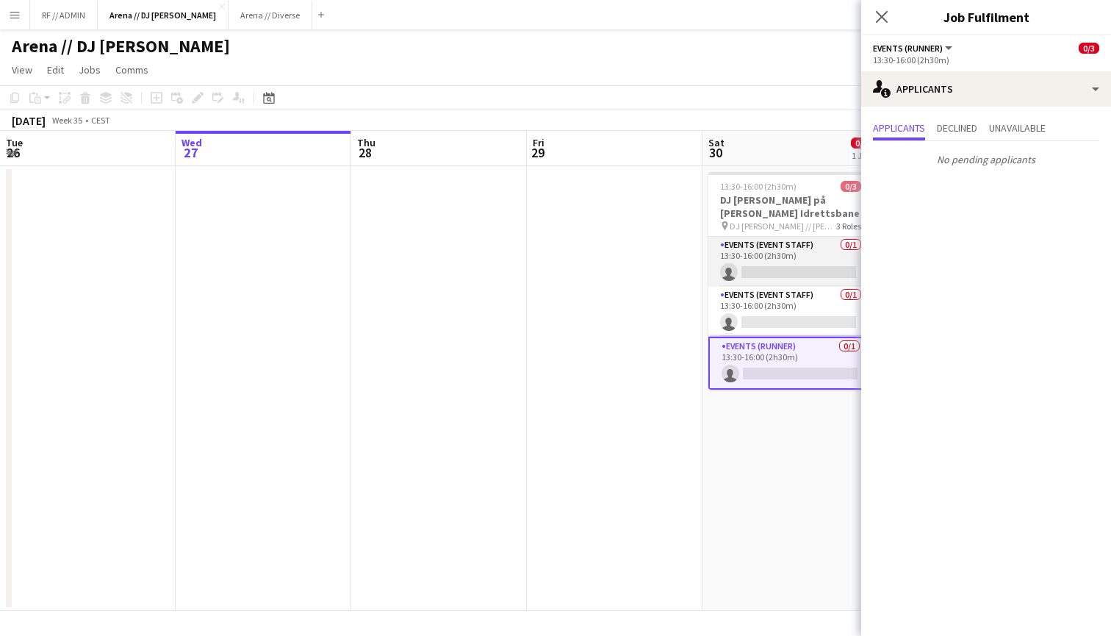
click at [820, 241] on app-card-role "Events (Event Staff) 0/1 13:30-16:00 (2h30m) single-neutral-actions" at bounding box center [791, 262] width 165 height 50
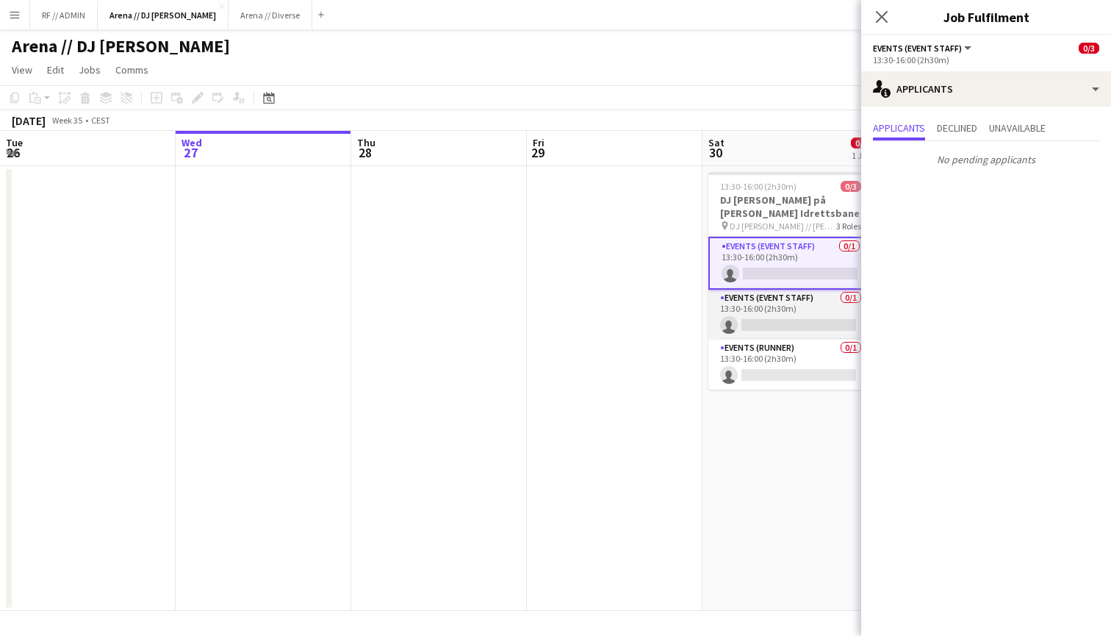
click at [763, 318] on app-card-role "Events (Event Staff) 0/1 13:30-16:00 (2h30m) single-neutral-actions" at bounding box center [791, 315] width 165 height 50
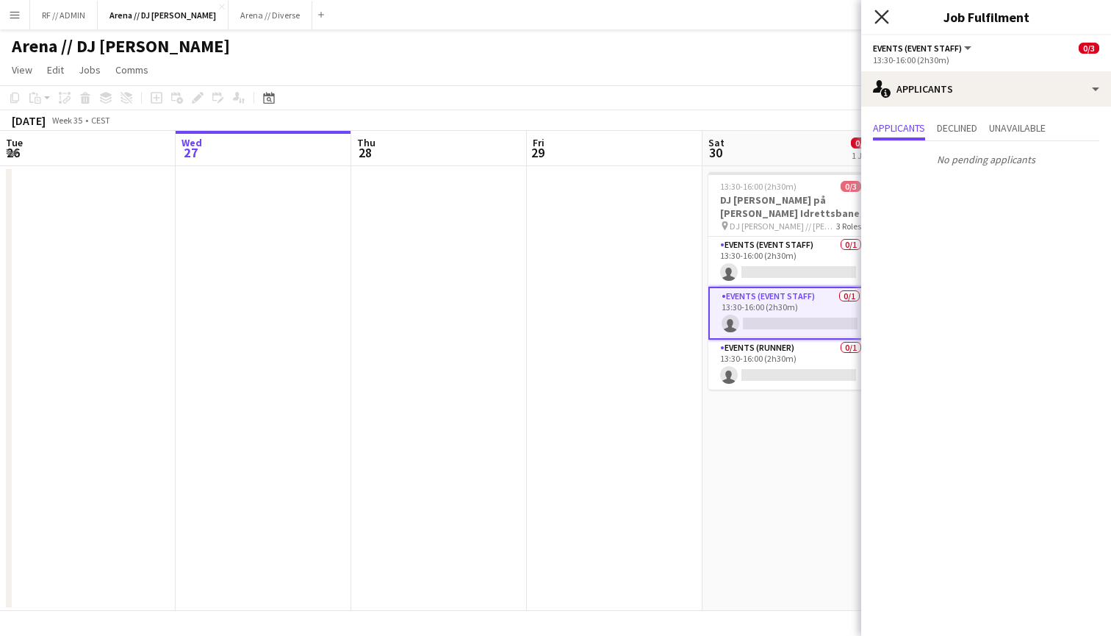
click at [876, 12] on icon at bounding box center [882, 17] width 14 height 14
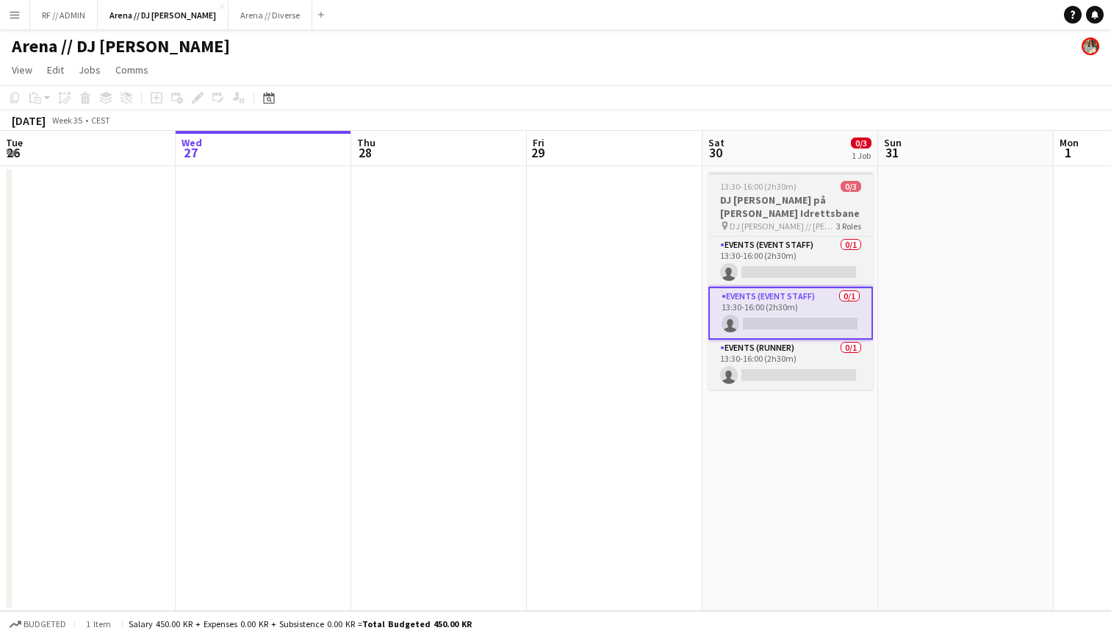
click at [839, 192] on app-job-card "13:30-16:00 (2h30m) 0/3 DJ Walkie på Rustad Idrettsbane pin DJ Walkie // Rustad…" at bounding box center [791, 281] width 165 height 218
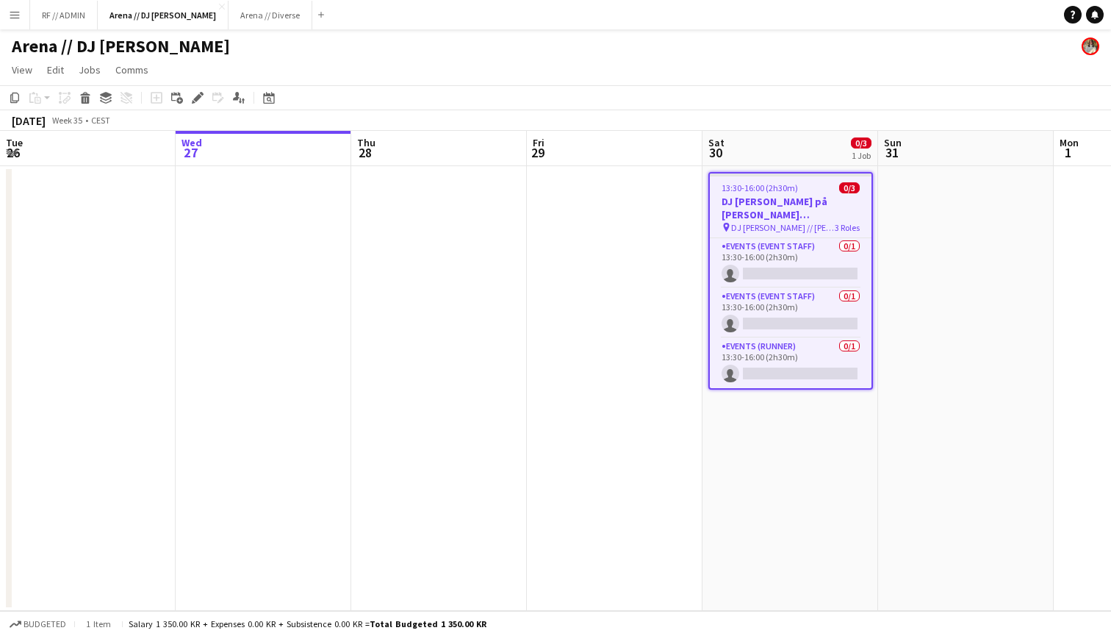
click at [818, 189] on div "13:30-16:00 (2h30m) 0/3" at bounding box center [791, 187] width 162 height 11
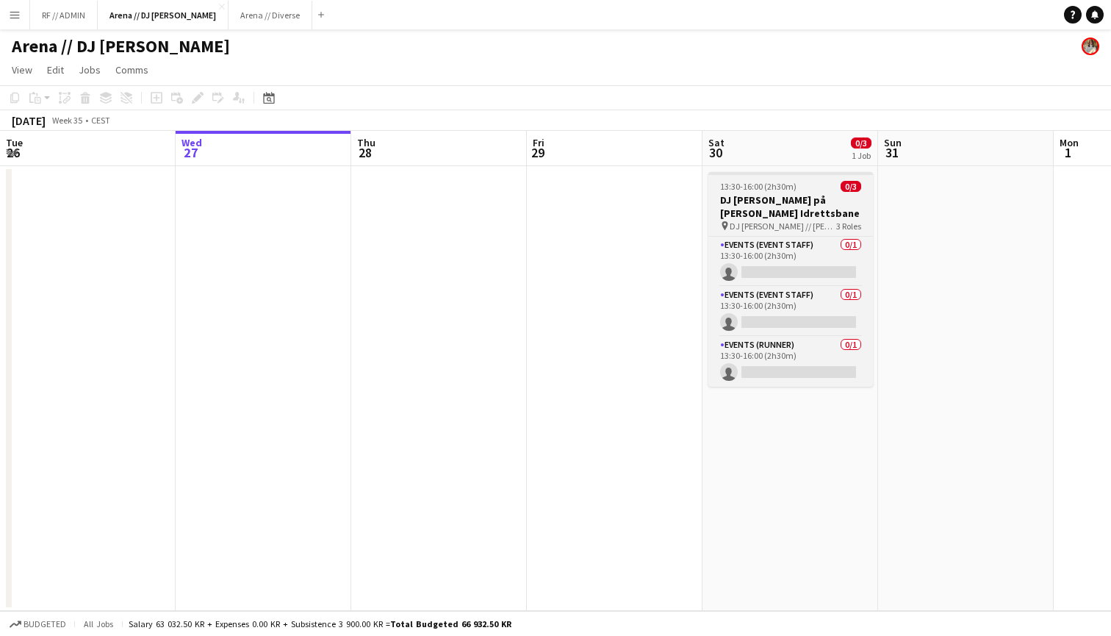
click at [818, 189] on div "13:30-16:00 (2h30m) 0/3" at bounding box center [791, 186] width 165 height 11
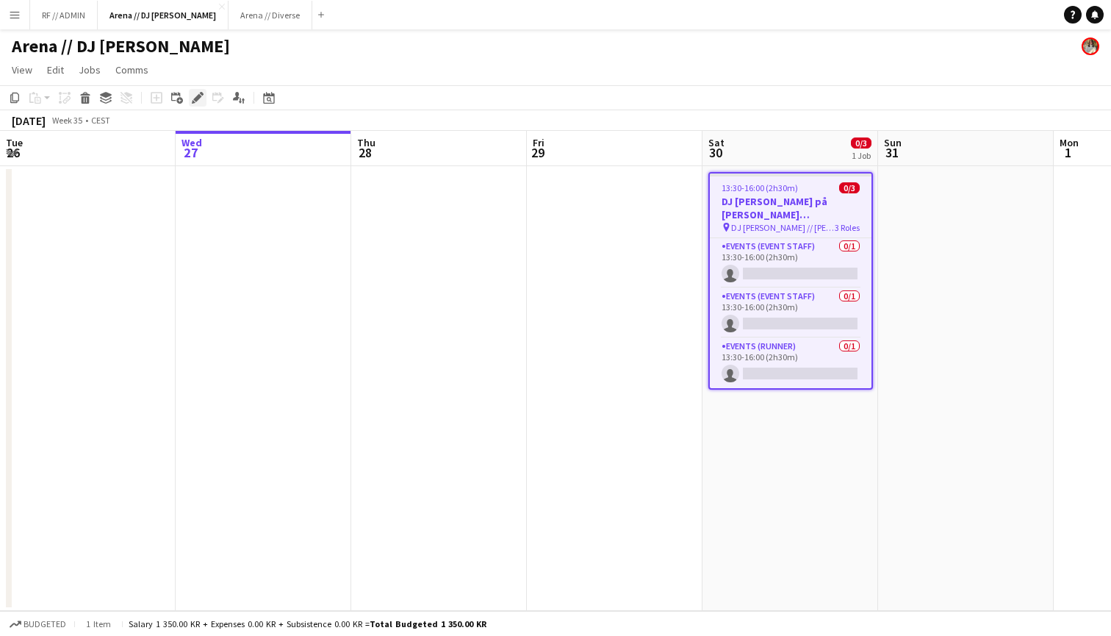
click at [197, 98] on icon at bounding box center [197, 98] width 8 height 8
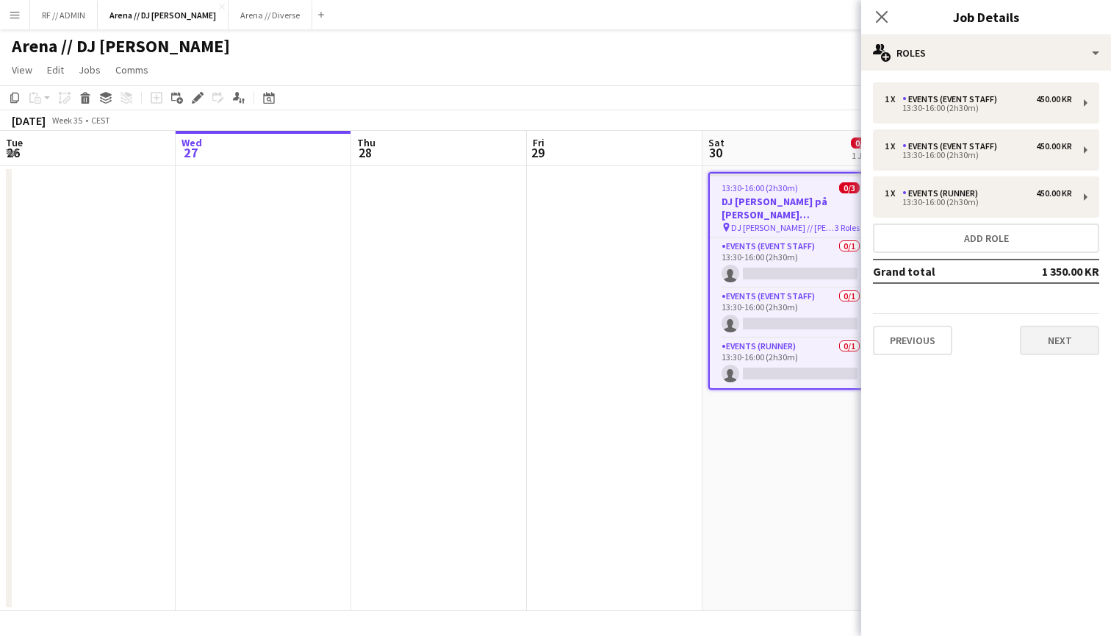
click at [1058, 348] on button "Next" at bounding box center [1059, 340] width 79 height 29
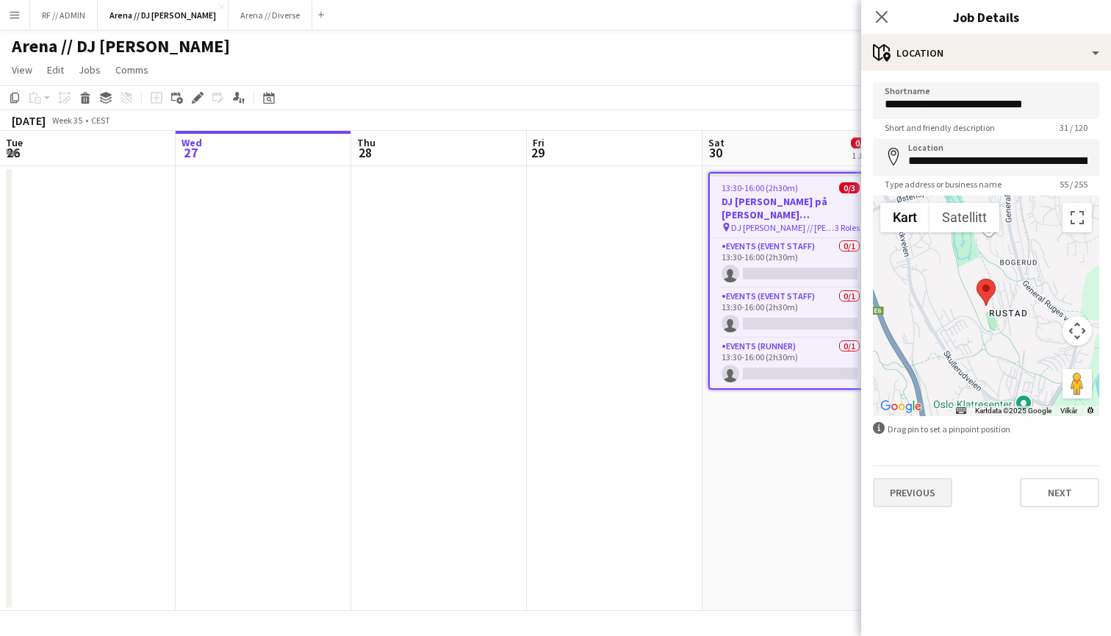
click at [917, 490] on button "Previous" at bounding box center [912, 492] width 79 height 29
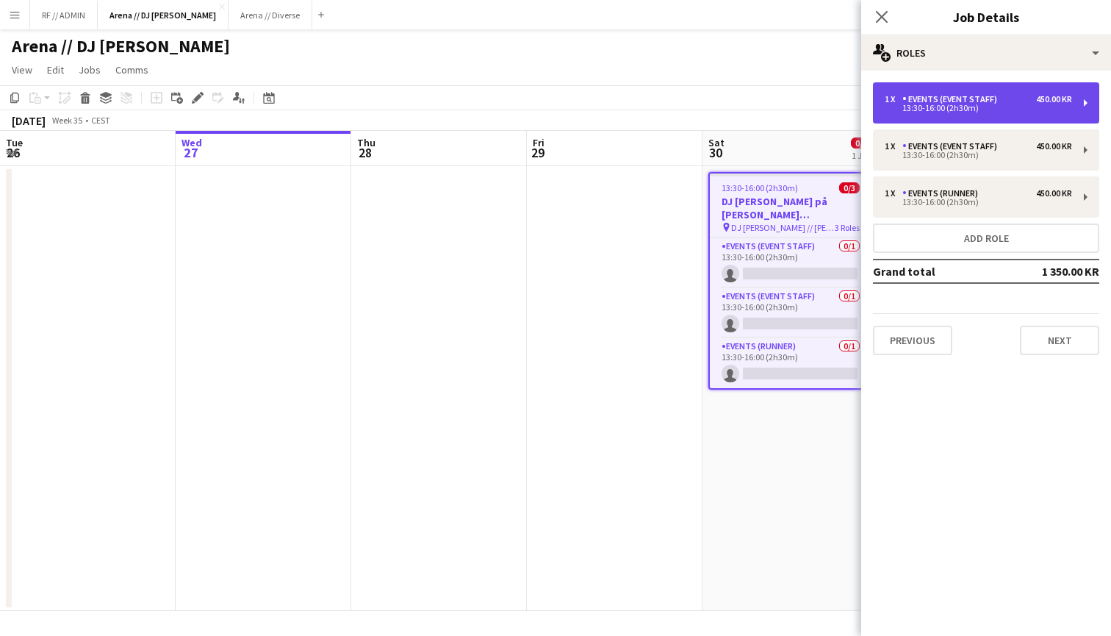
click at [1008, 100] on div "1 x Events (Event Staff) 450.00 KR" at bounding box center [978, 99] width 187 height 10
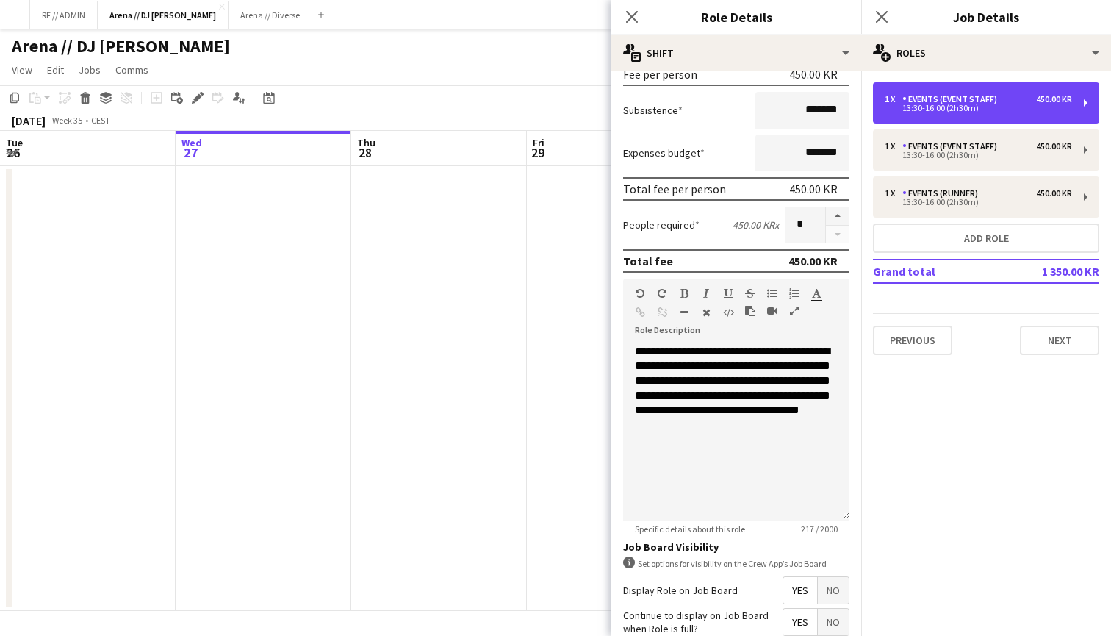
scroll to position [245, 0]
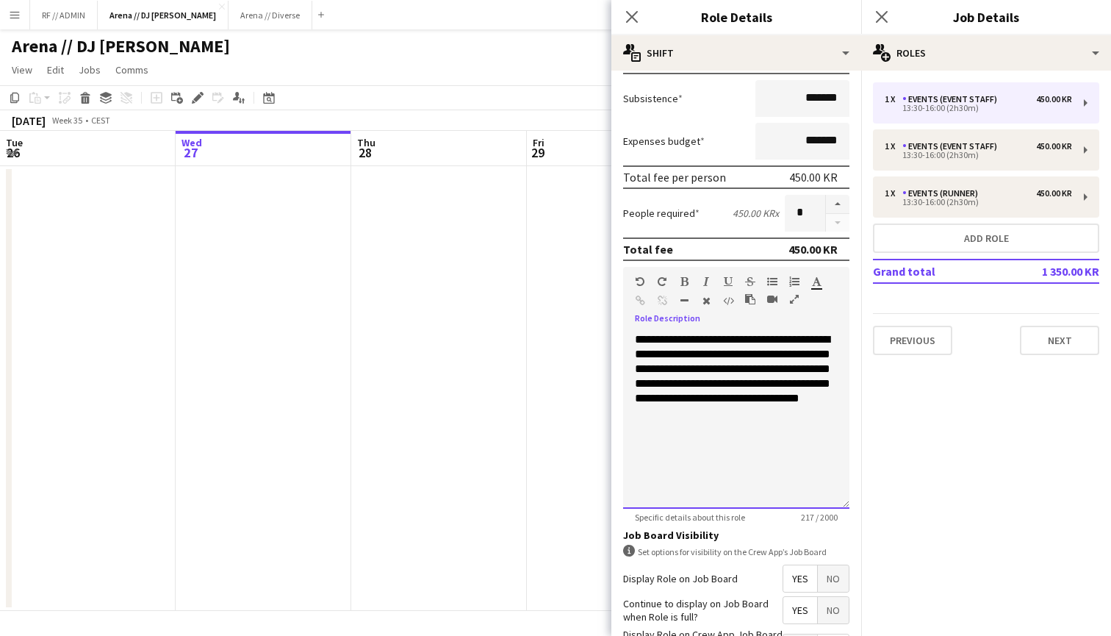
click at [673, 404] on span "**********" at bounding box center [733, 369] width 196 height 70
click at [699, 438] on div "**********" at bounding box center [736, 420] width 226 height 176
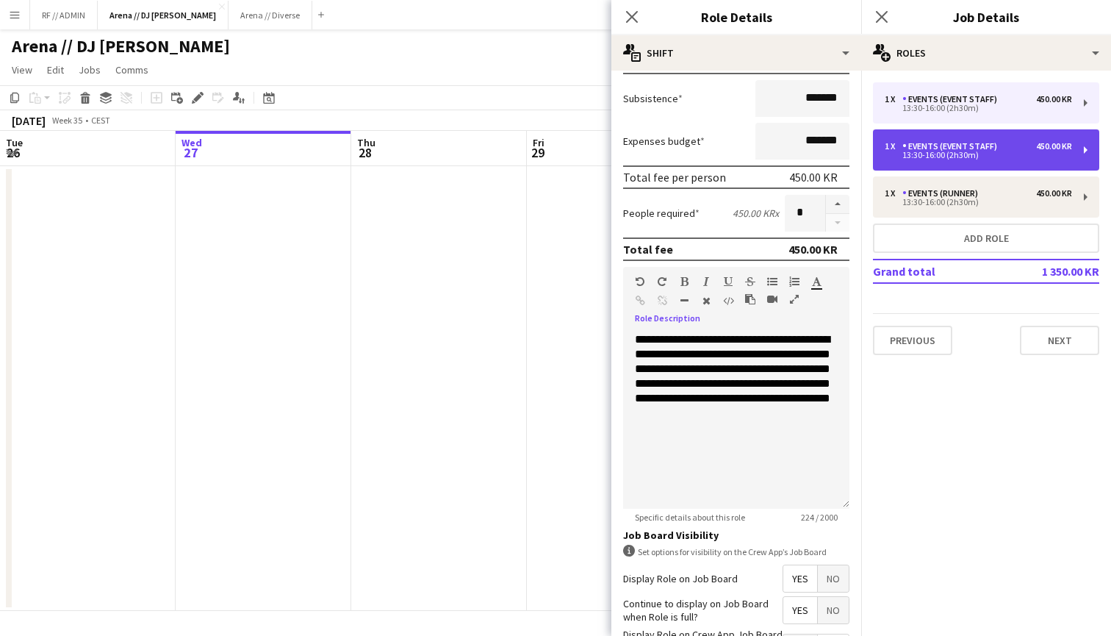
click at [986, 154] on div "13:30-16:00 (2h30m)" at bounding box center [978, 154] width 187 height 7
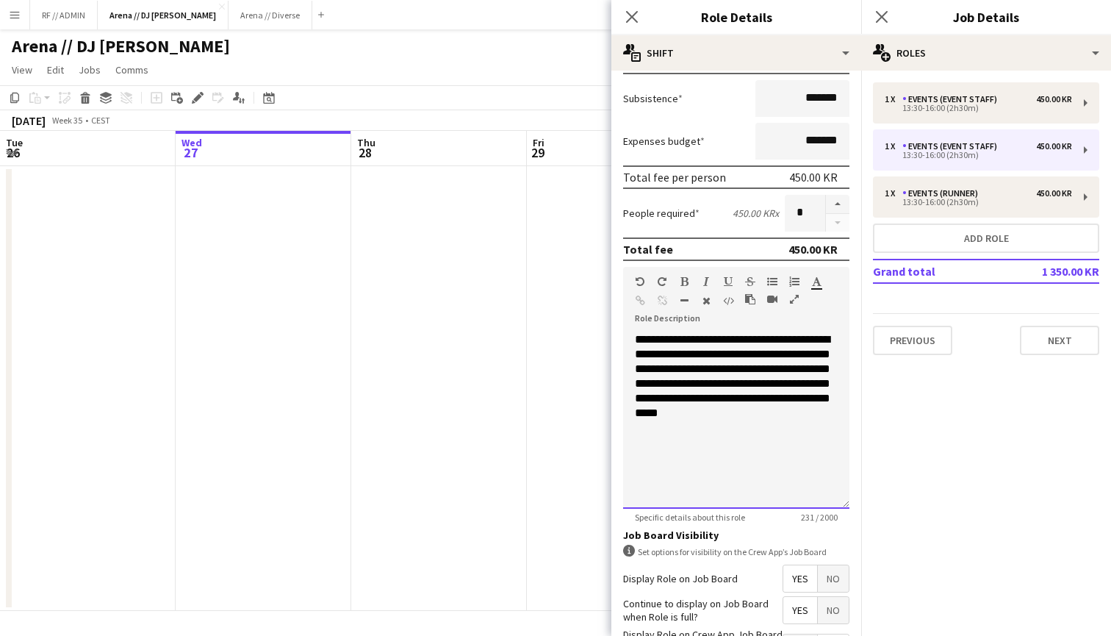
click at [739, 428] on div "**********" at bounding box center [736, 420] width 226 height 176
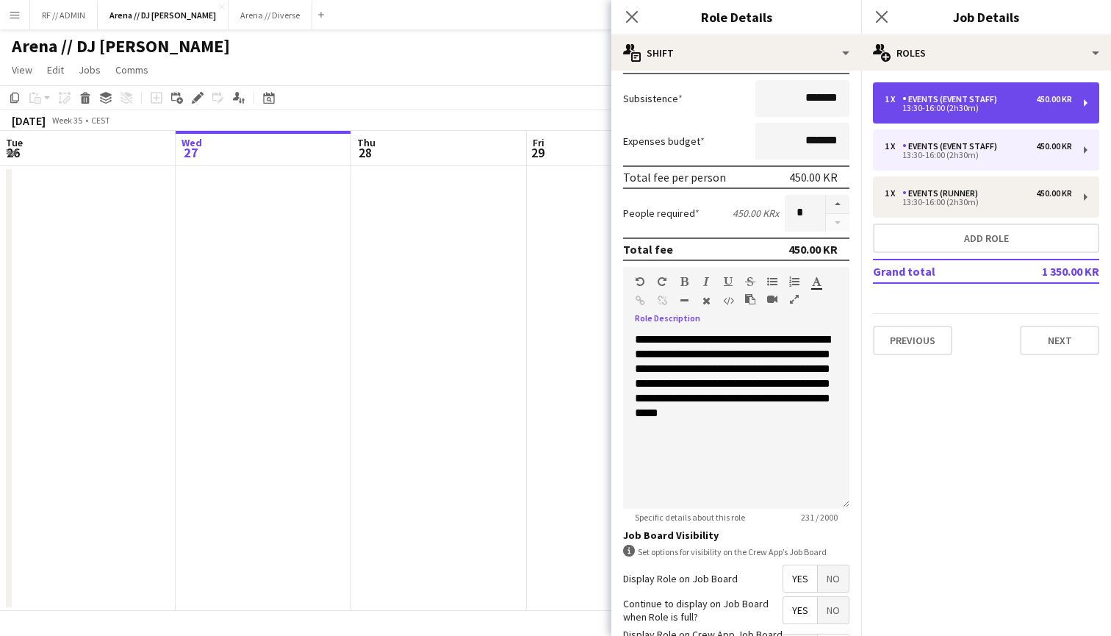
click at [970, 113] on div "1 x Events (Event Staff) 450.00 KR 13:30-16:00 (2h30m)" at bounding box center [986, 102] width 226 height 41
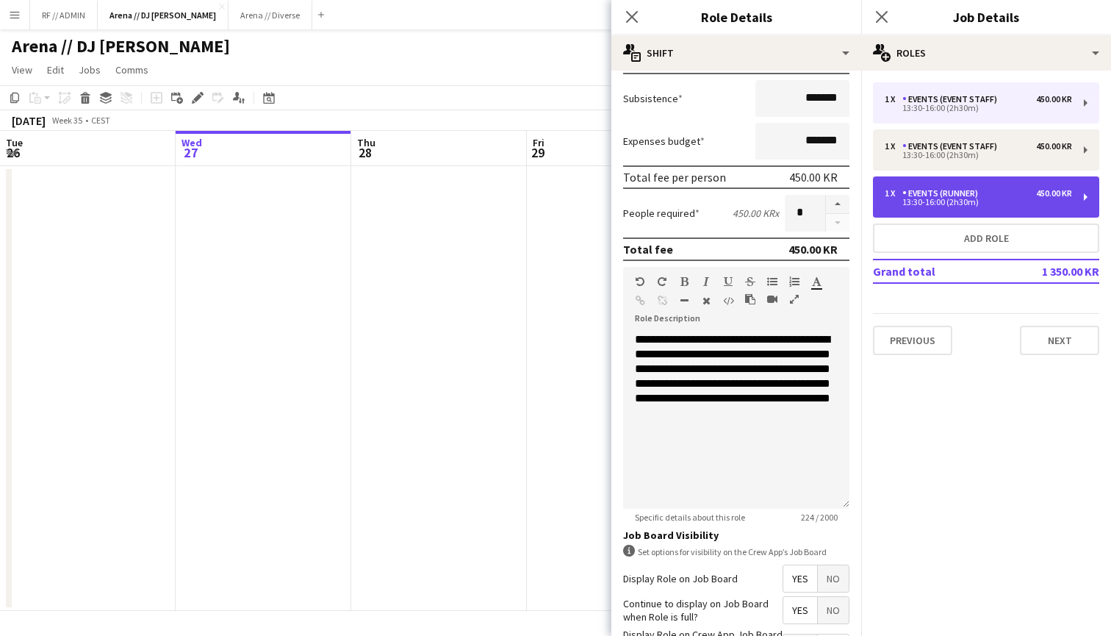
click at [958, 196] on div "Events (Runner)" at bounding box center [944, 193] width 82 height 10
type input "**********"
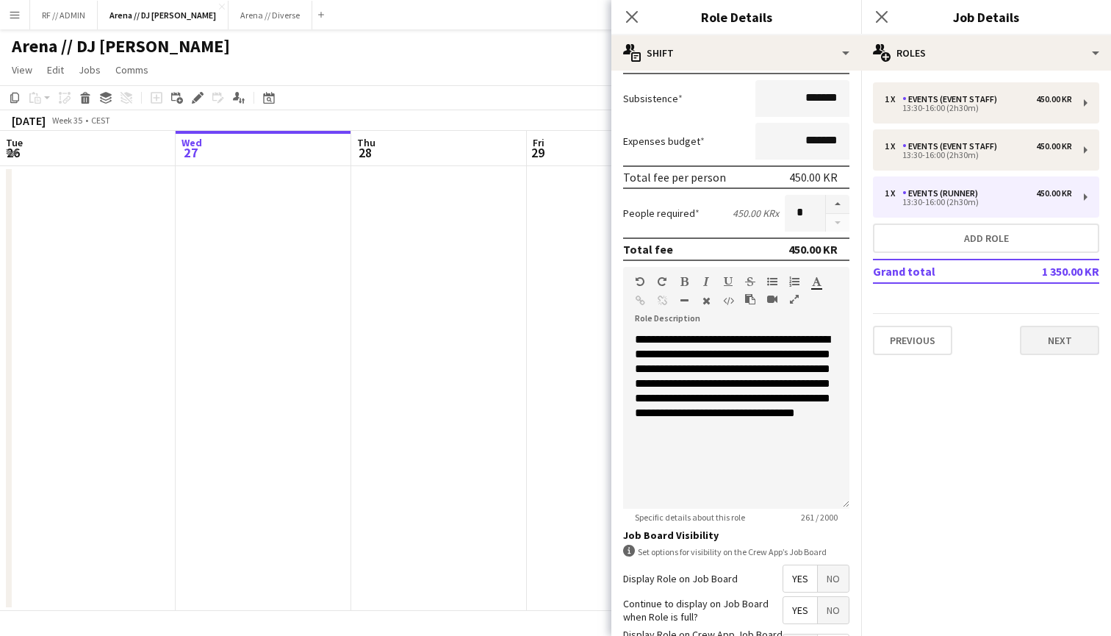
click at [1057, 337] on button "Next" at bounding box center [1059, 340] width 79 height 29
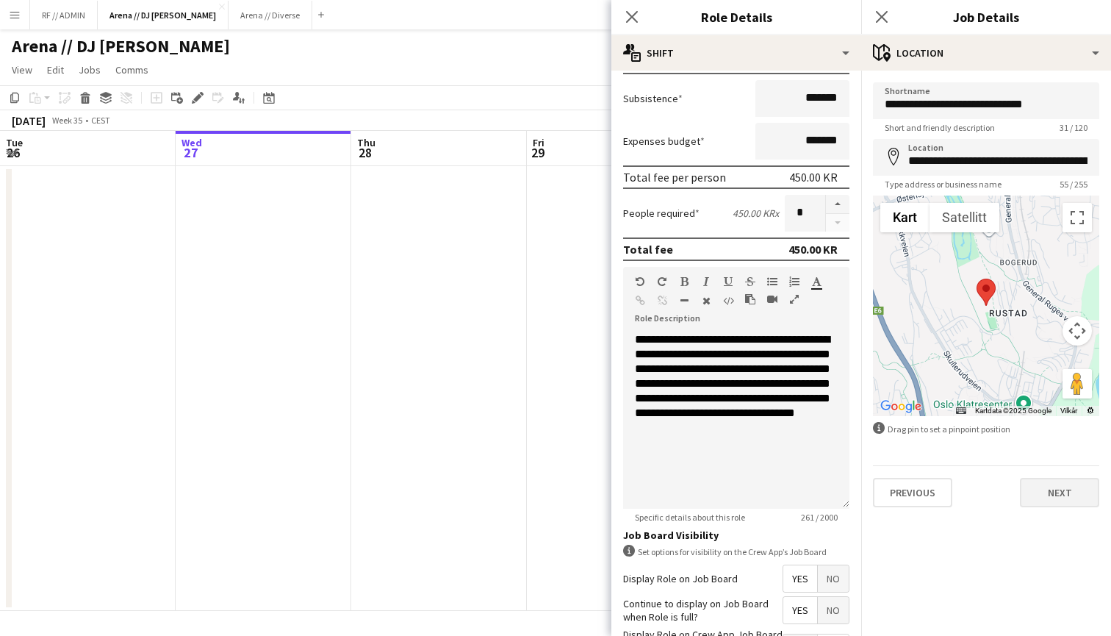
click at [1045, 493] on button "Next" at bounding box center [1059, 492] width 79 height 29
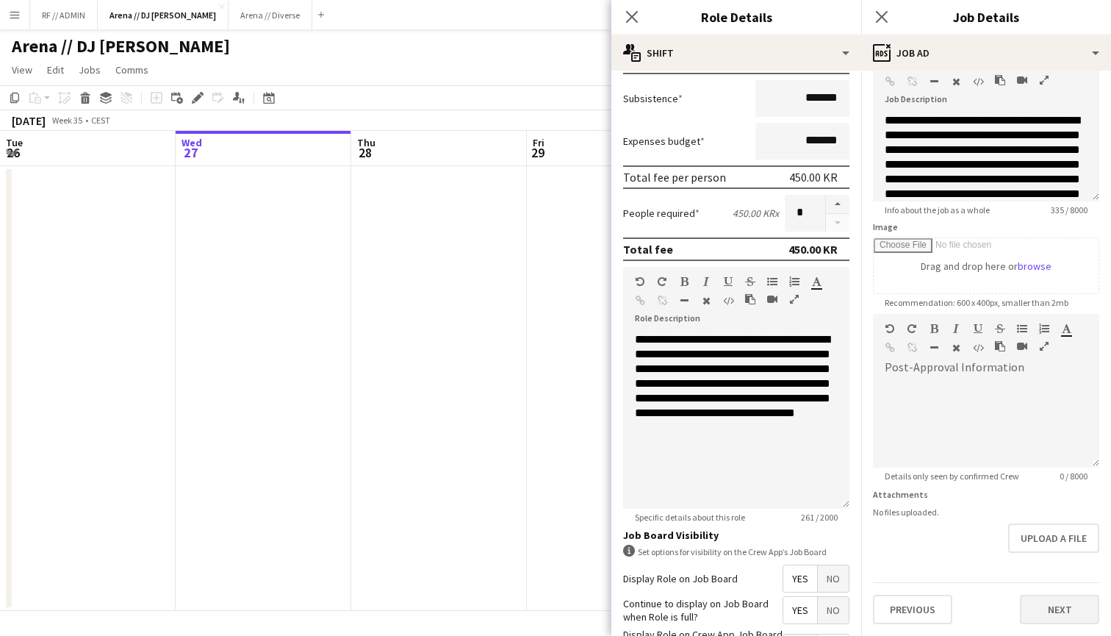
scroll to position [91, 0]
click at [1052, 603] on button "Next" at bounding box center [1059, 609] width 79 height 29
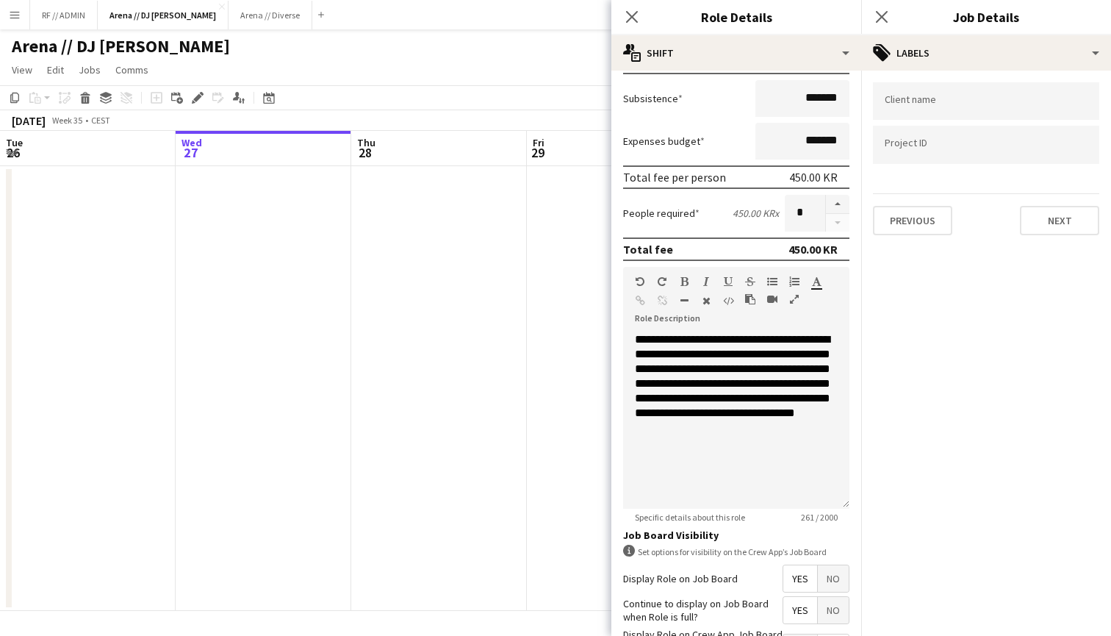
scroll to position [0, 0]
click at [930, 151] on input "Type to search project ID labels..." at bounding box center [986, 144] width 203 height 13
paste input "******"
type input "******"
click at [1057, 223] on button "Next" at bounding box center [1059, 220] width 79 height 29
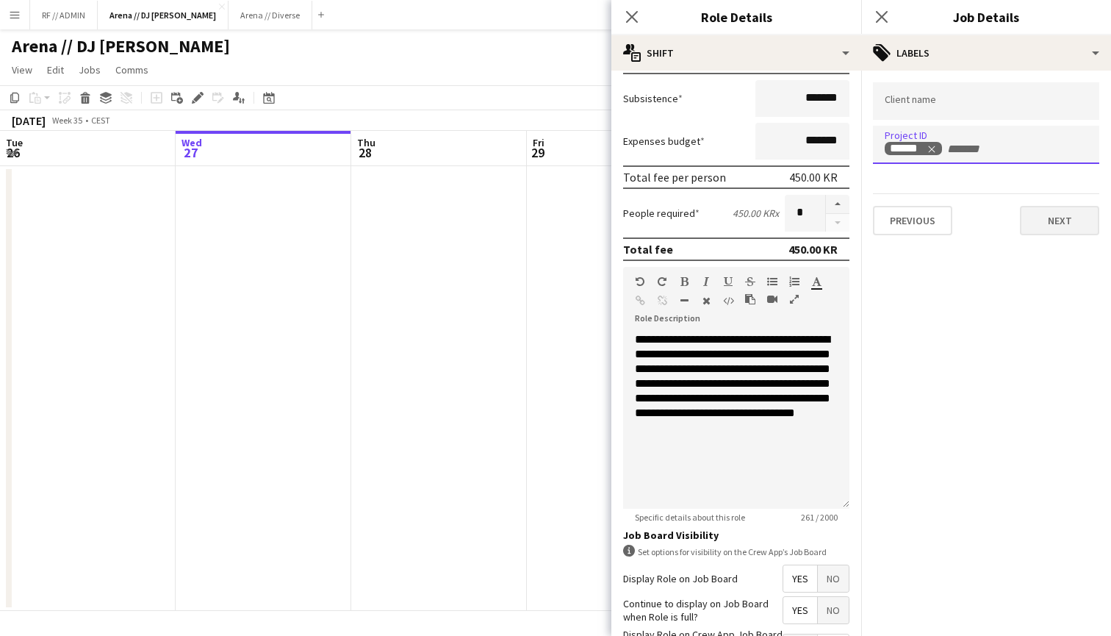
type input "*******"
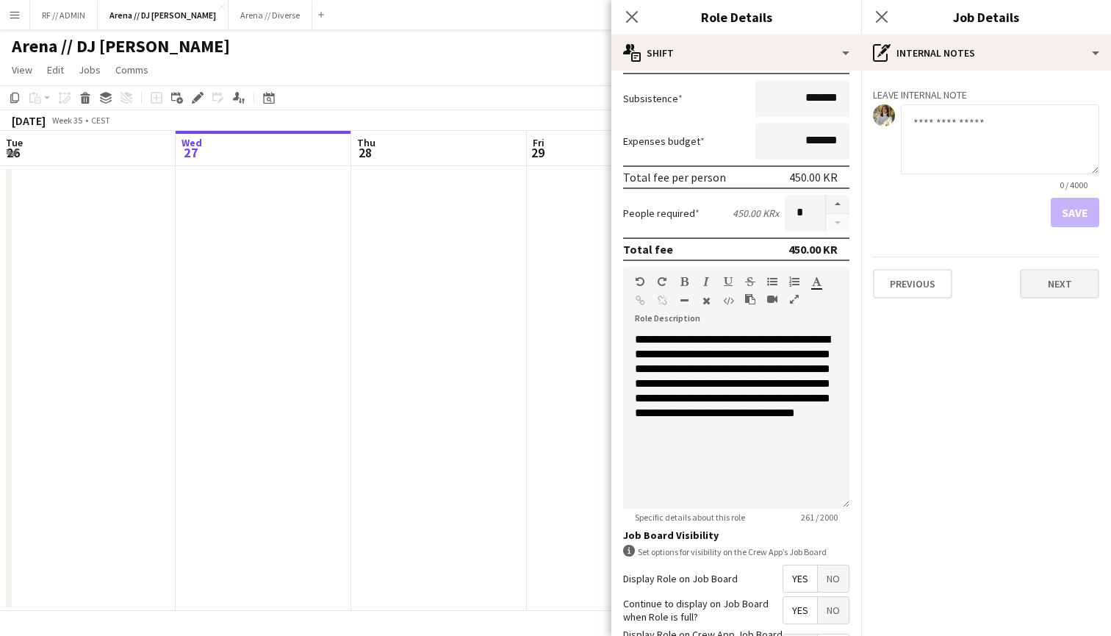
click at [1060, 279] on button "Next" at bounding box center [1059, 283] width 79 height 29
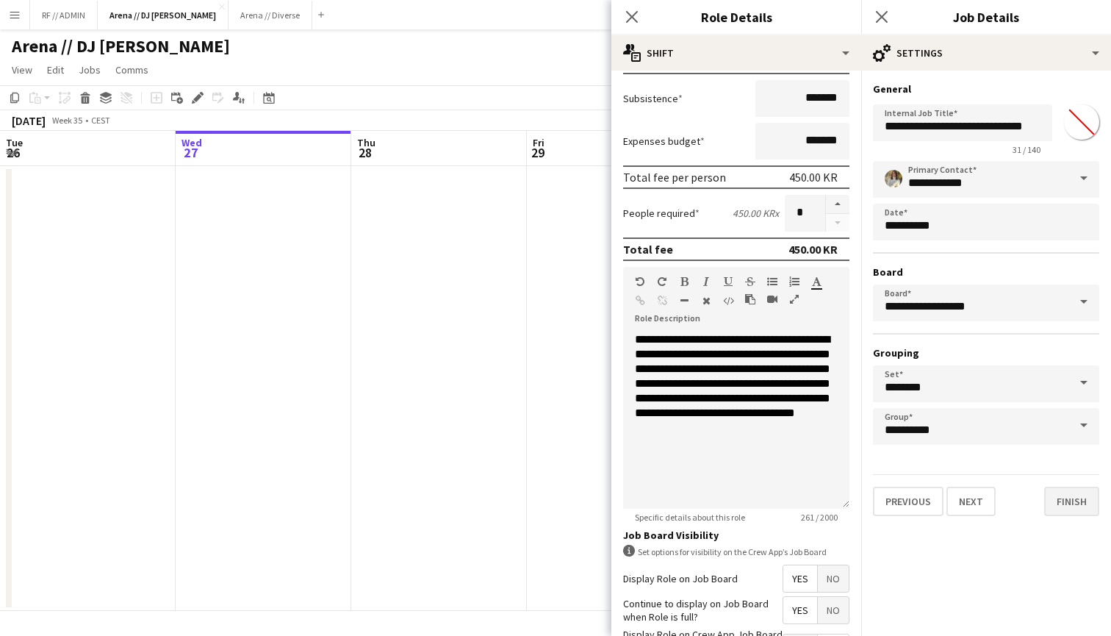
click at [1069, 504] on button "Finish" at bounding box center [1071, 501] width 55 height 29
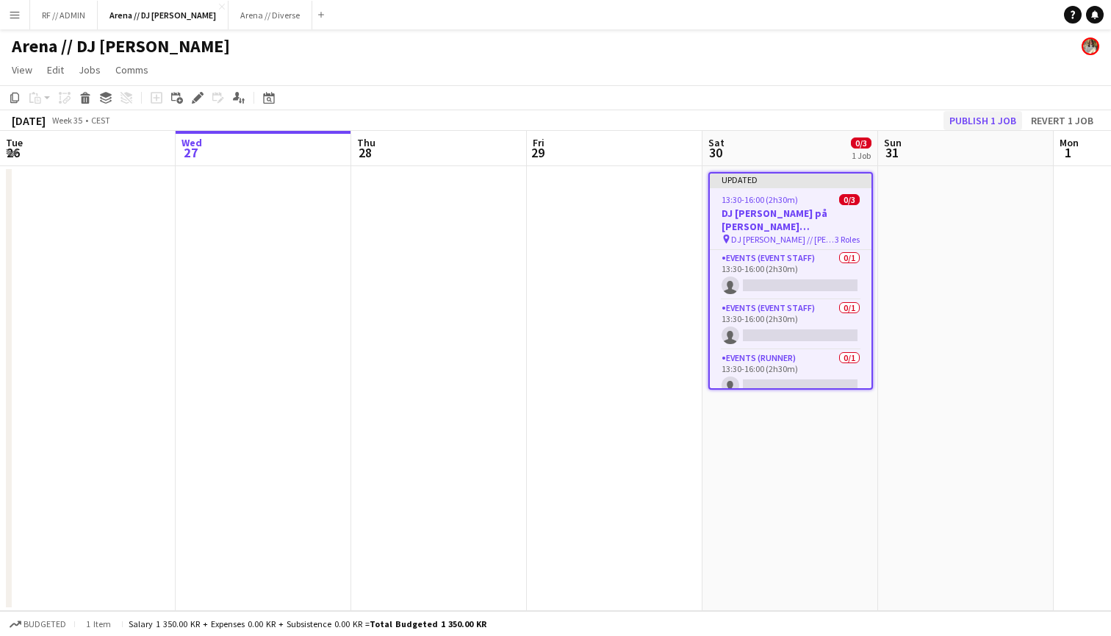
click at [983, 118] on button "Publish 1 job" at bounding box center [983, 120] width 79 height 19
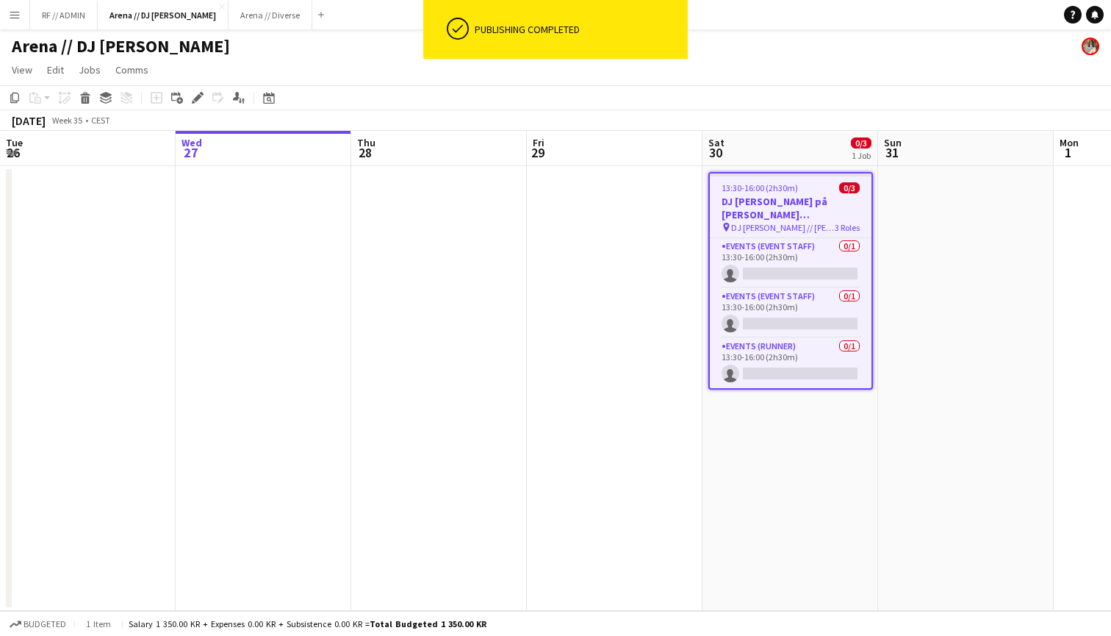
click at [612, 242] on app-date-cell at bounding box center [615, 388] width 176 height 445
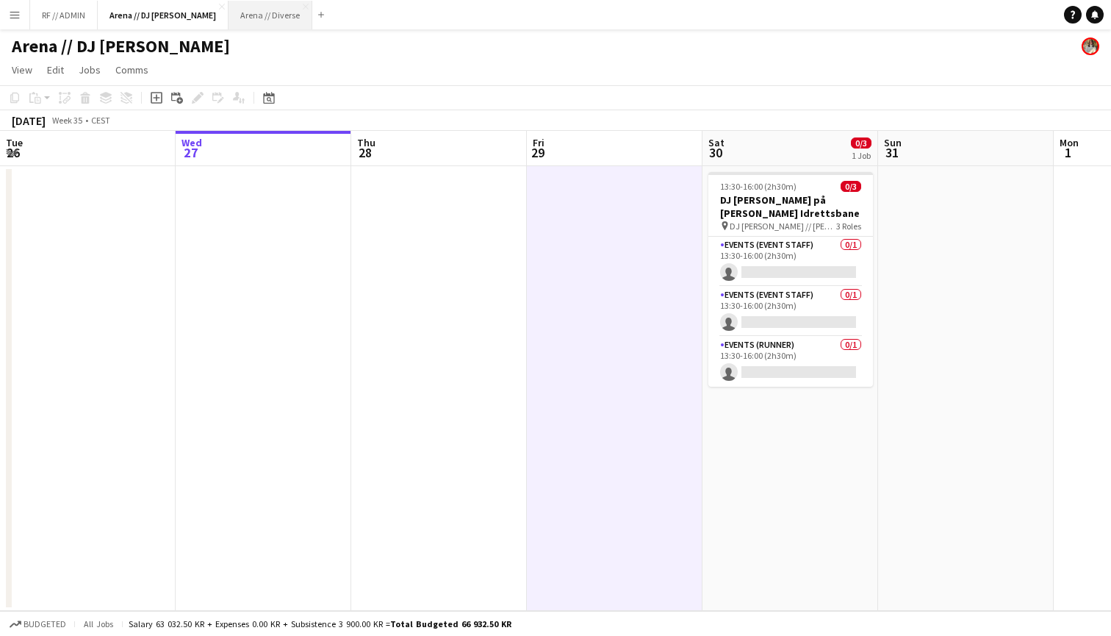
click at [229, 13] on button "Arena // Diverse Close" at bounding box center [271, 15] width 84 height 29
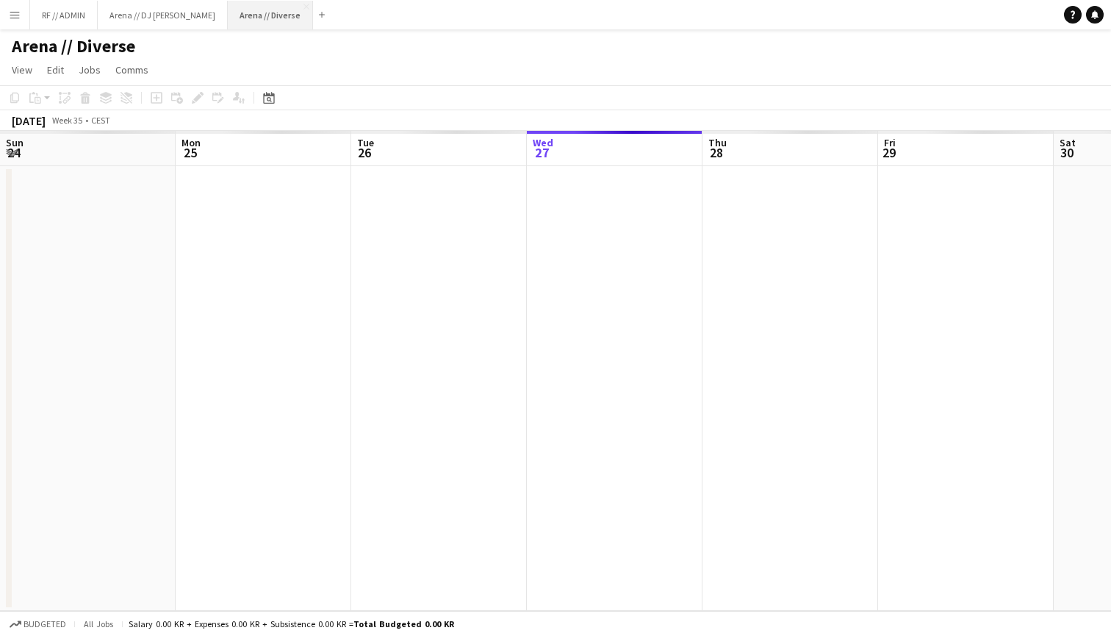
scroll to position [0, 351]
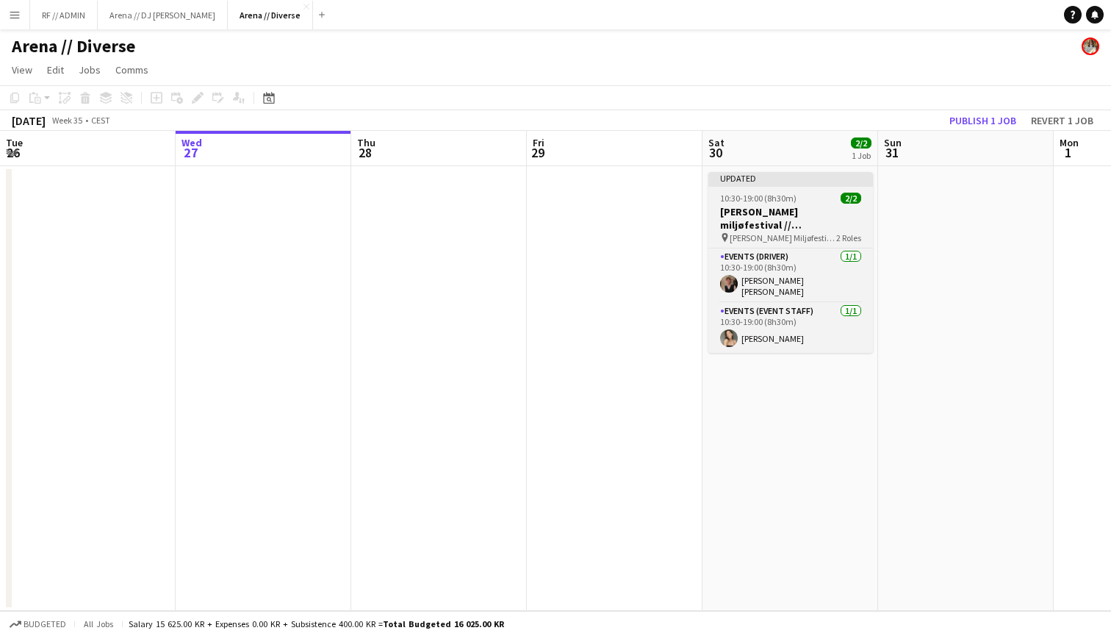
click at [791, 182] on div "Updated" at bounding box center [791, 178] width 165 height 12
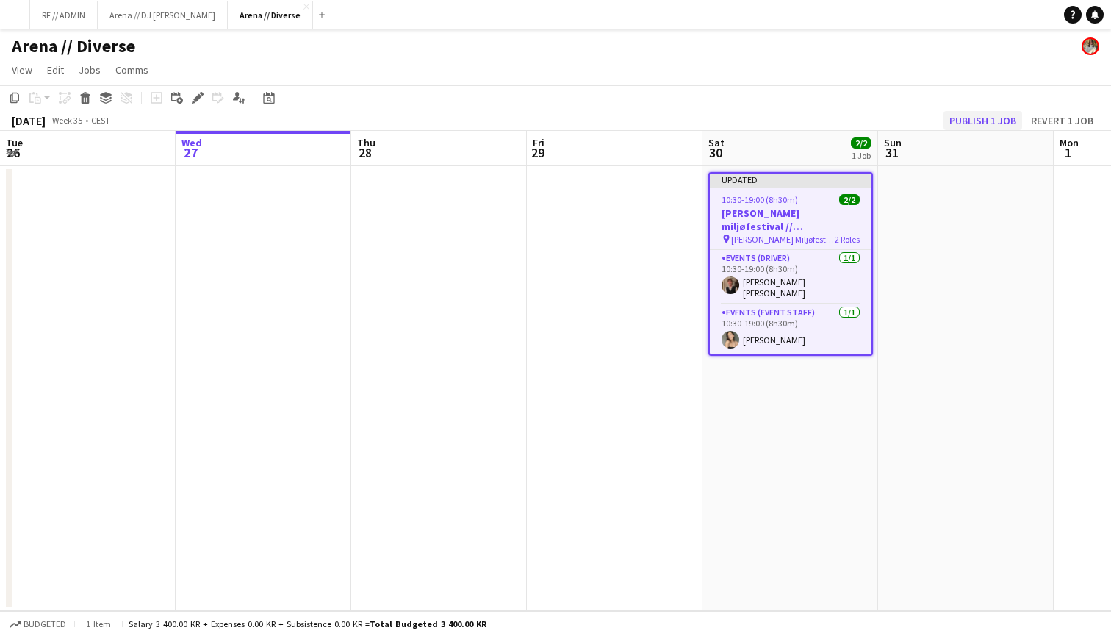
click at [991, 118] on button "Publish 1 job" at bounding box center [983, 120] width 79 height 19
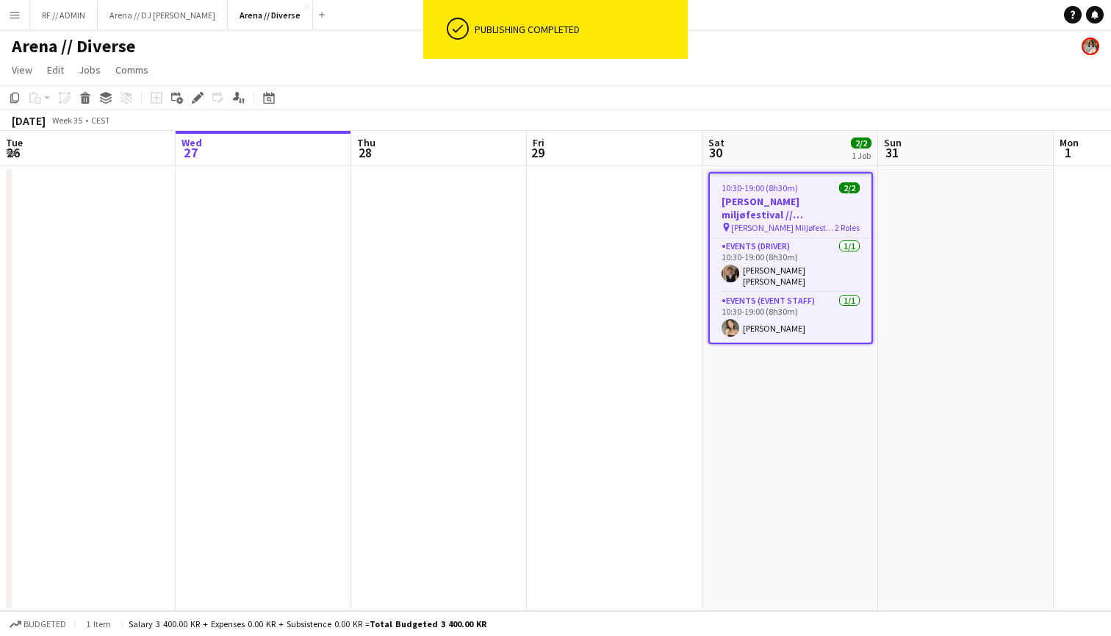
click at [615, 282] on app-date-cell at bounding box center [615, 388] width 176 height 445
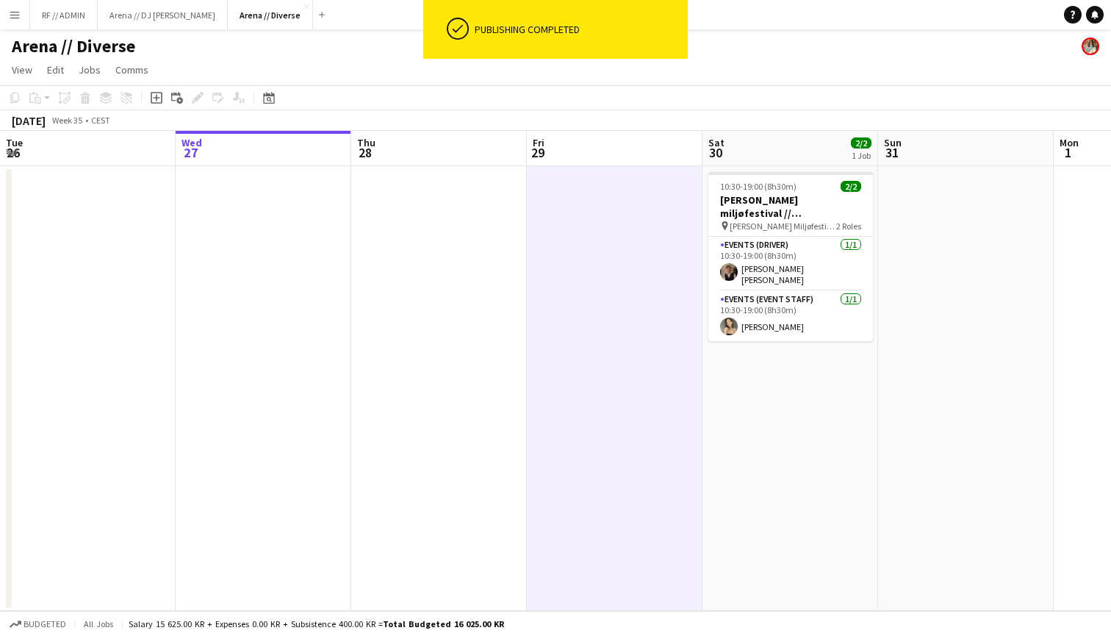
click at [958, 238] on app-date-cell at bounding box center [966, 388] width 176 height 445
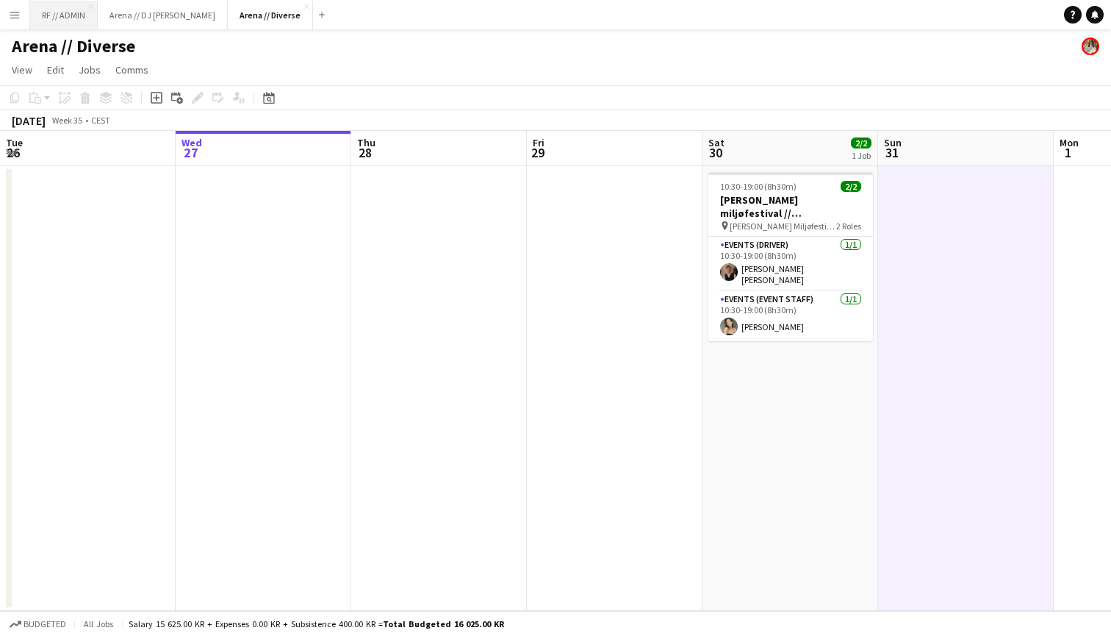
click at [75, 15] on button "RF // ADMIN Close" at bounding box center [64, 15] width 68 height 29
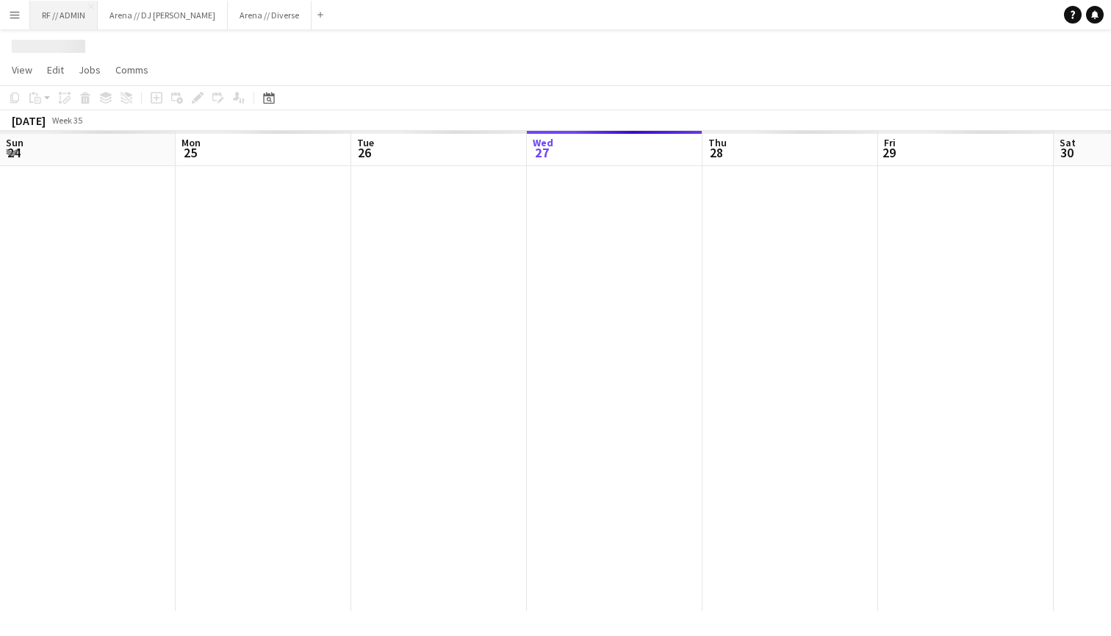
scroll to position [0, 351]
